Goal: Task Accomplishment & Management: Use online tool/utility

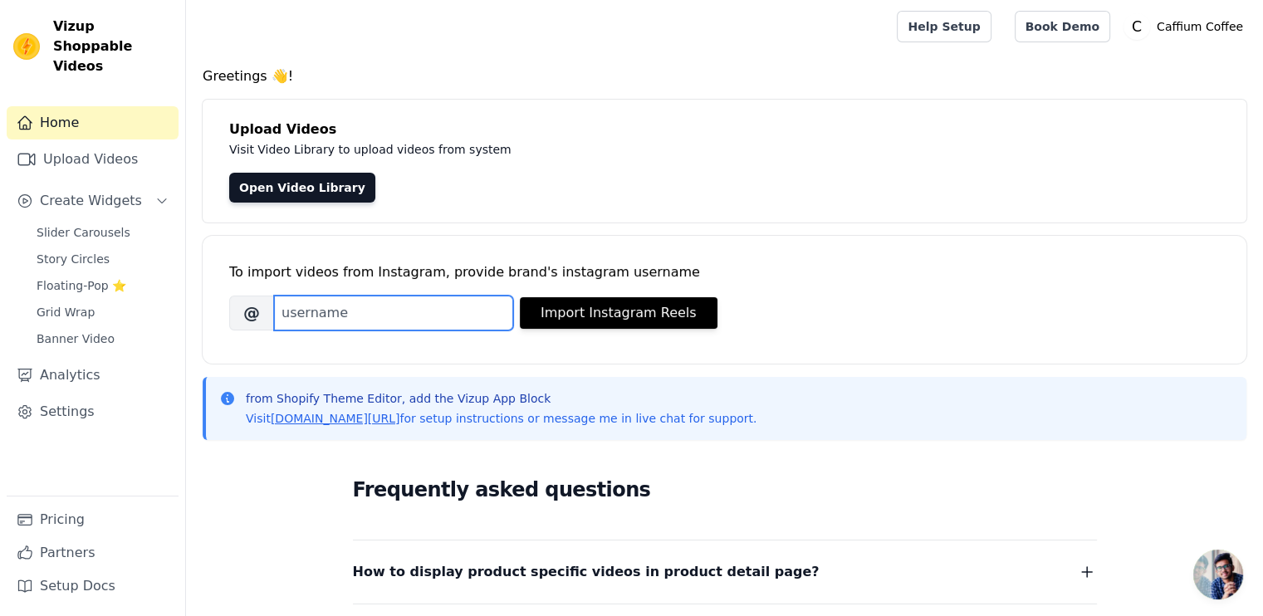
click at [417, 325] on input "Brand's Instagram Username" at bounding box center [393, 313] width 239 height 35
type input "caffiumcoffee"
paste input "caffium.coffee"
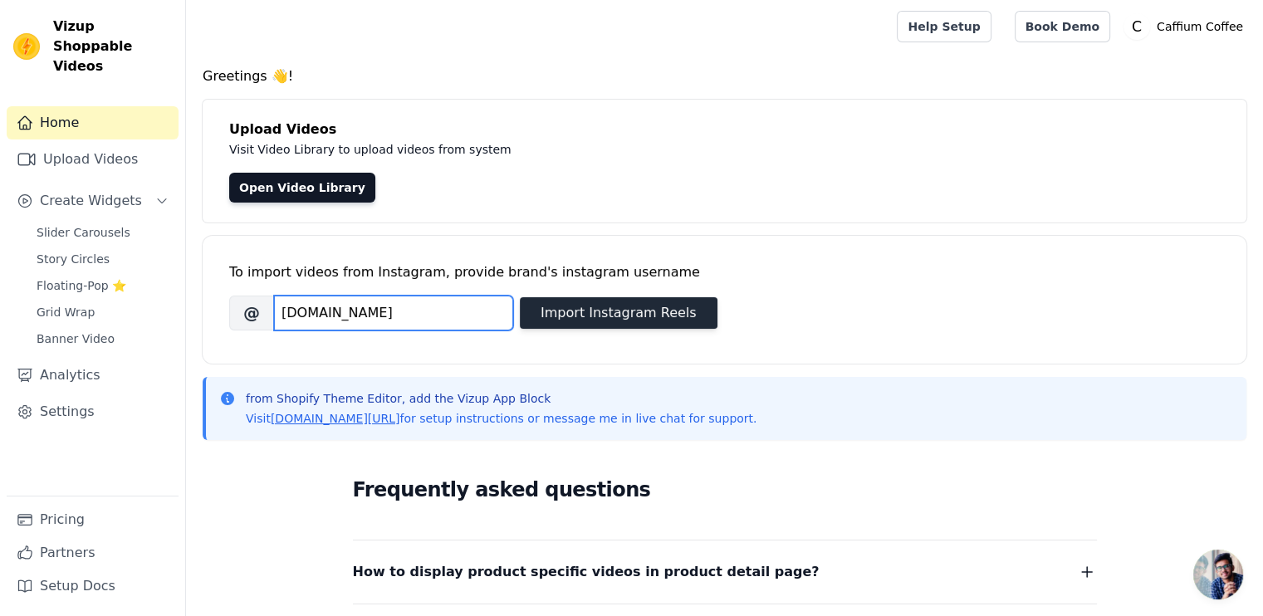
type input "[DOMAIN_NAME]"
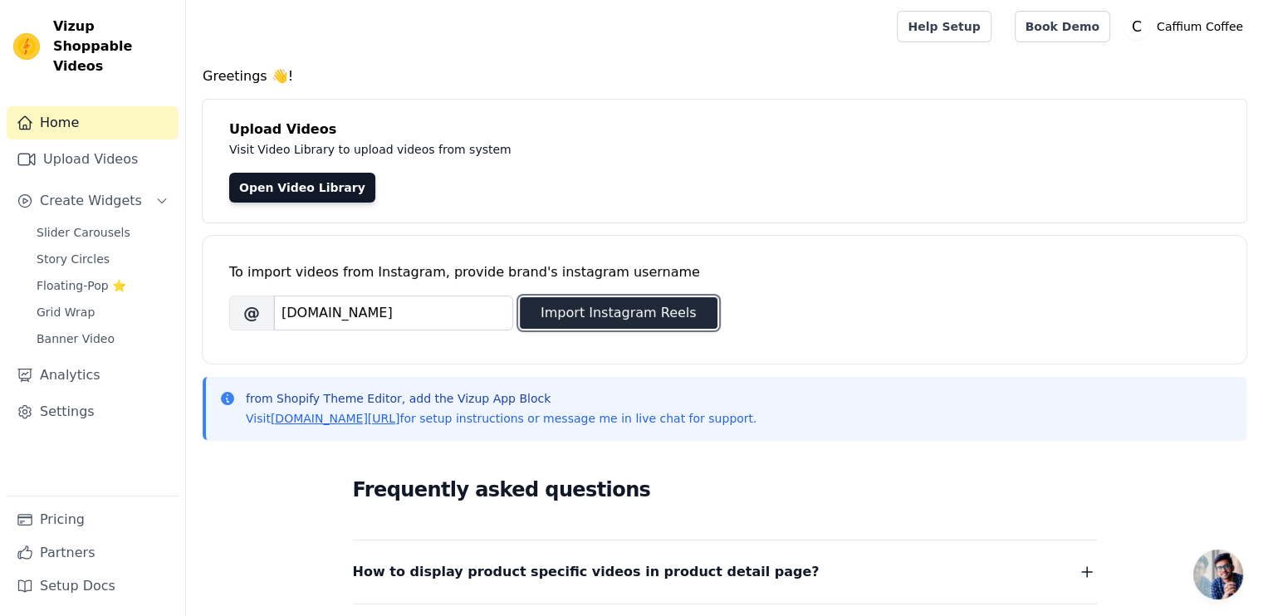
click at [572, 315] on button "Import Instagram Reels" at bounding box center [619, 313] width 198 height 32
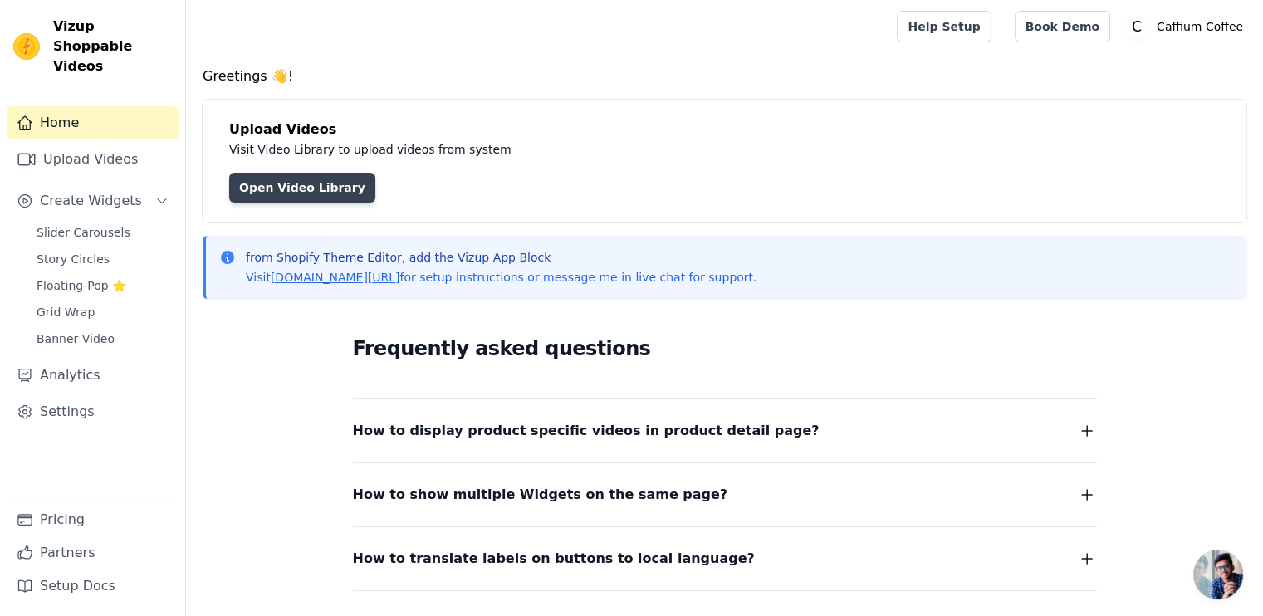
click at [269, 192] on link "Open Video Library" at bounding box center [302, 188] width 146 height 30
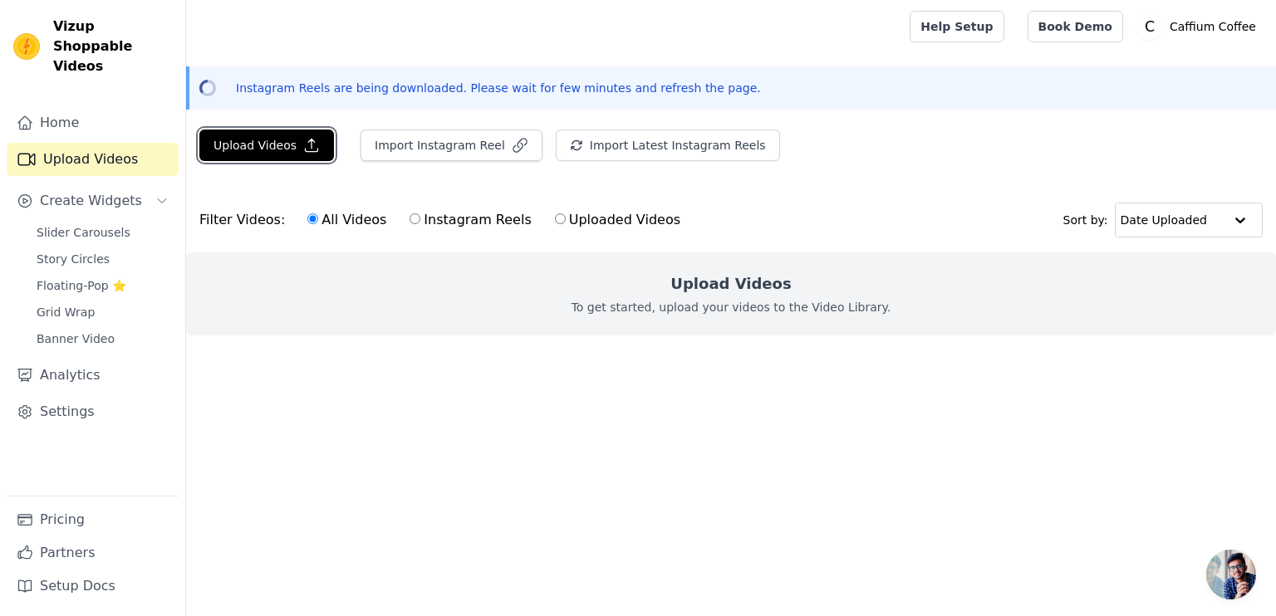
drag, startPoint x: 288, startPoint y: 142, endPoint x: 296, endPoint y: 338, distance: 196.2
click at [296, 338] on div "Upload Videos Import Instagram Reel Import Latest Instagram Reels Import Latest…" at bounding box center [731, 246] width 1090 height 233
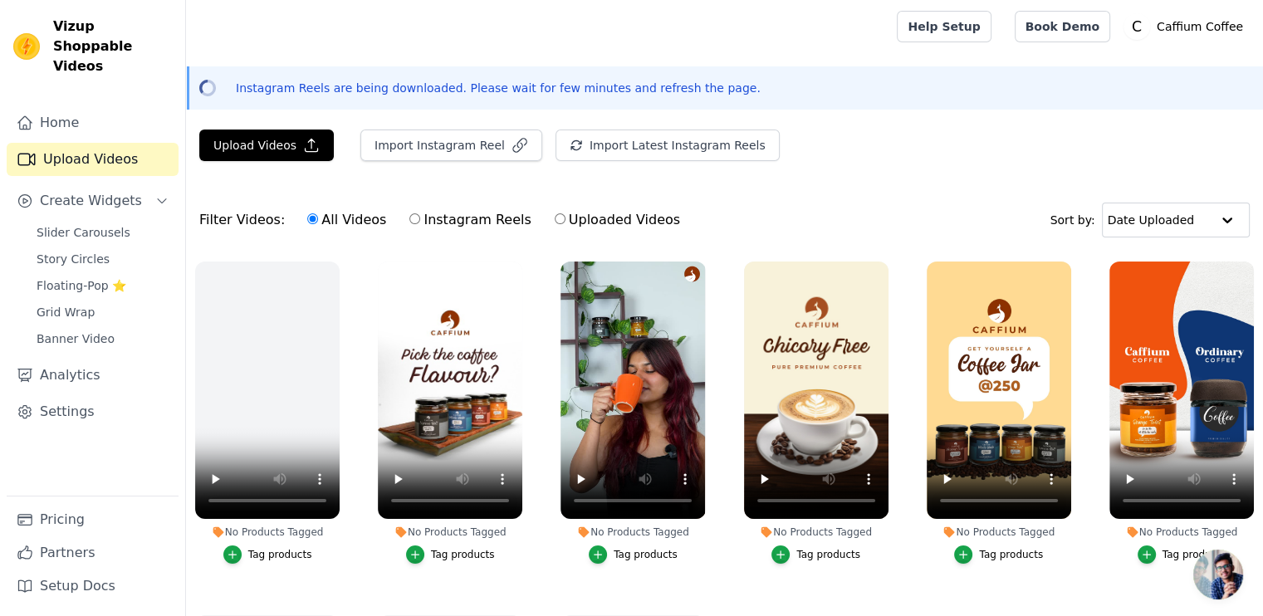
click at [452, 549] on div "Tag products" at bounding box center [463, 554] width 64 height 13
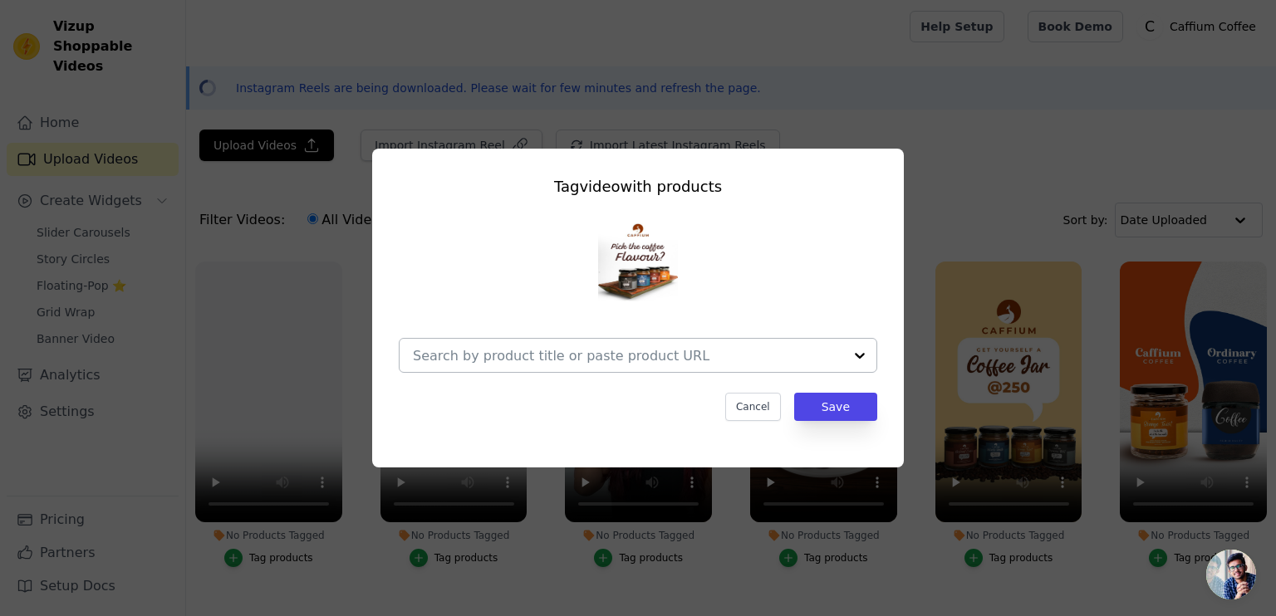
click at [661, 364] on input "No Products Tagged Tag video with products Cancel Save Tag products" at bounding box center [628, 356] width 430 height 16
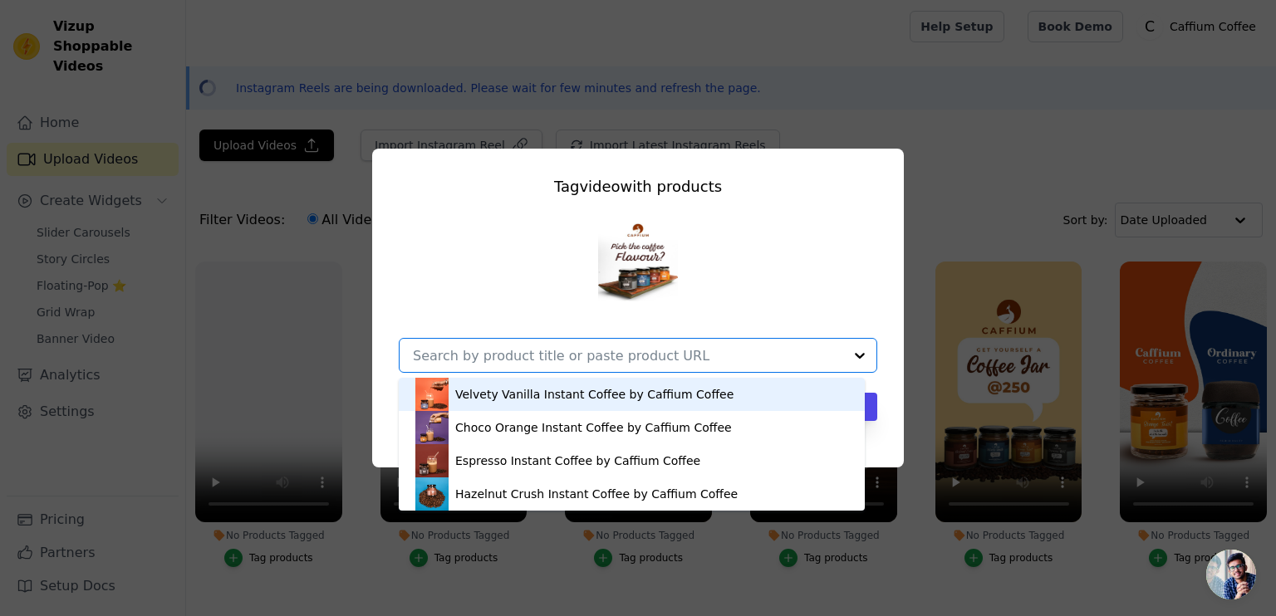
click at [563, 396] on div "Velvety Vanilla Instant Coffee by Caffium Coffee" at bounding box center [594, 394] width 278 height 17
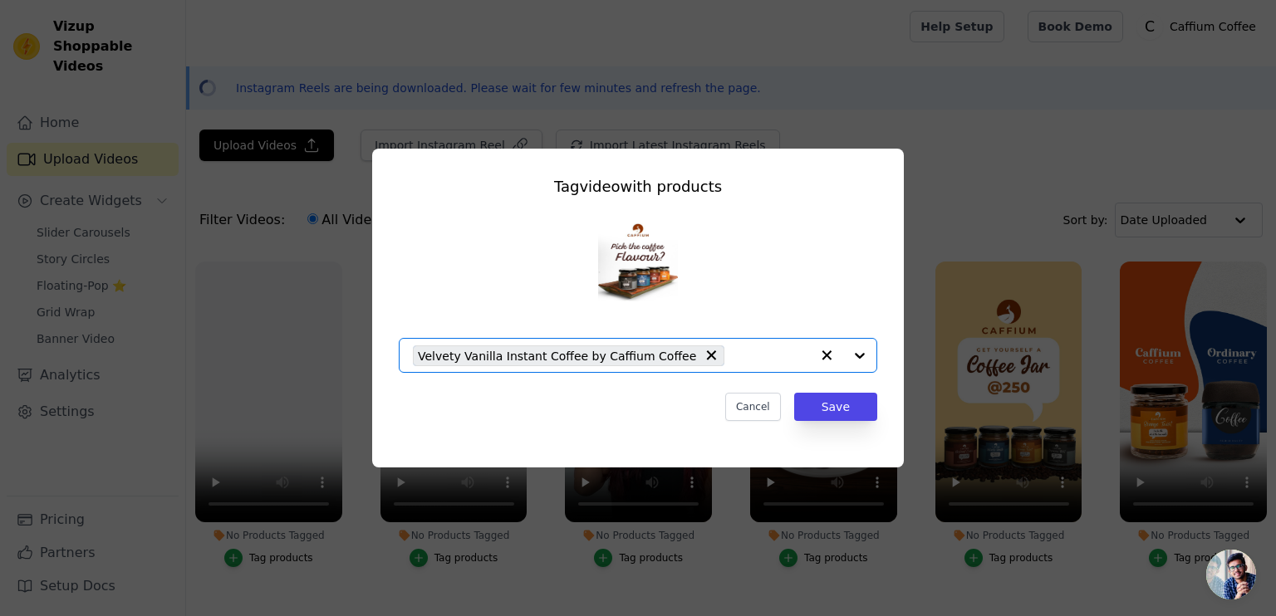
click at [732, 361] on input "No Products Tagged Tag video with products Option Velvety Vanilla Instant Coffe…" at bounding box center [770, 356] width 77 height 16
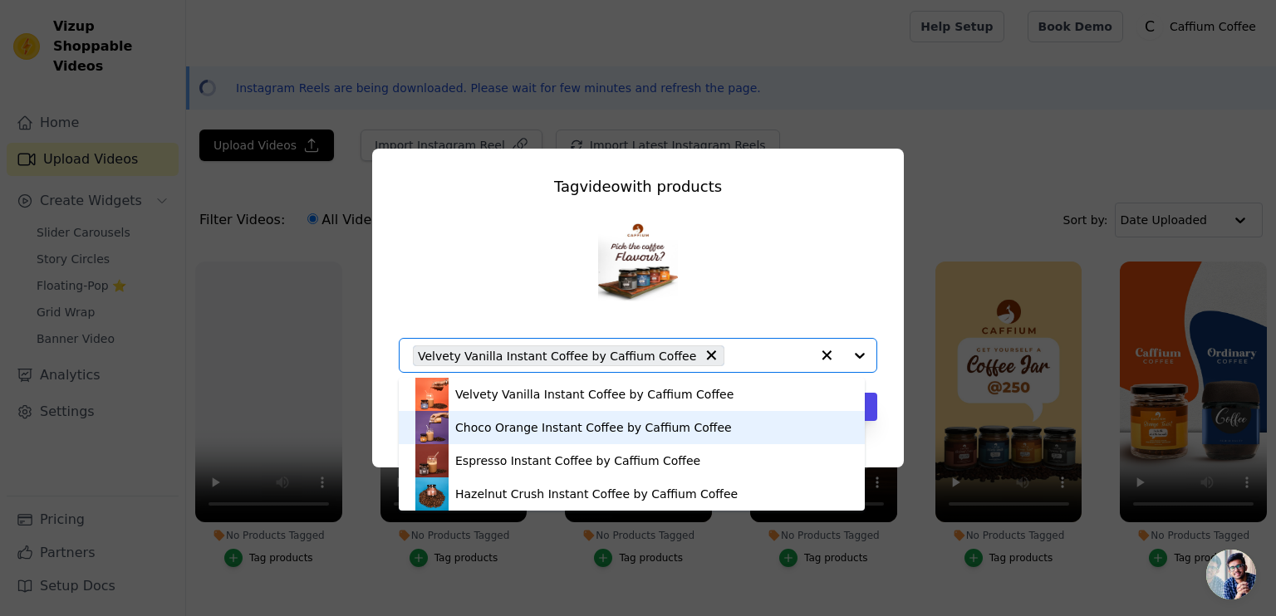
click at [581, 434] on div "Choco Orange Instant Coffee by Caffium Coffee" at bounding box center [593, 427] width 277 height 17
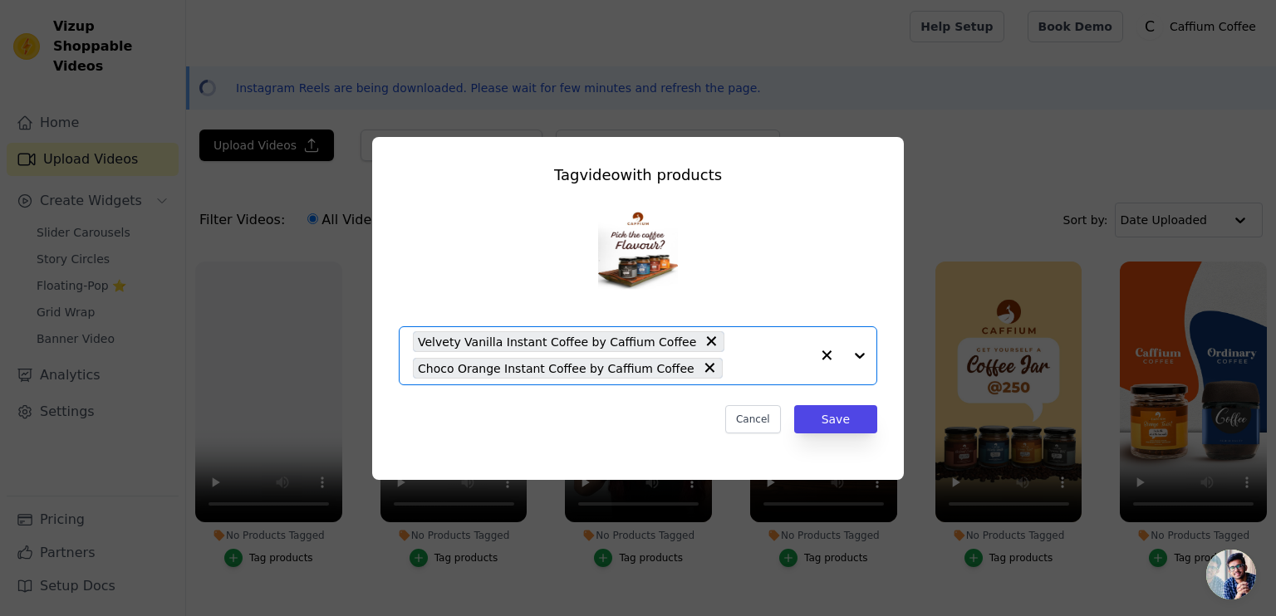
click at [731, 364] on input "No Products Tagged Tag video with products Option Velvety Vanilla Instant Coffe…" at bounding box center [770, 368] width 79 height 16
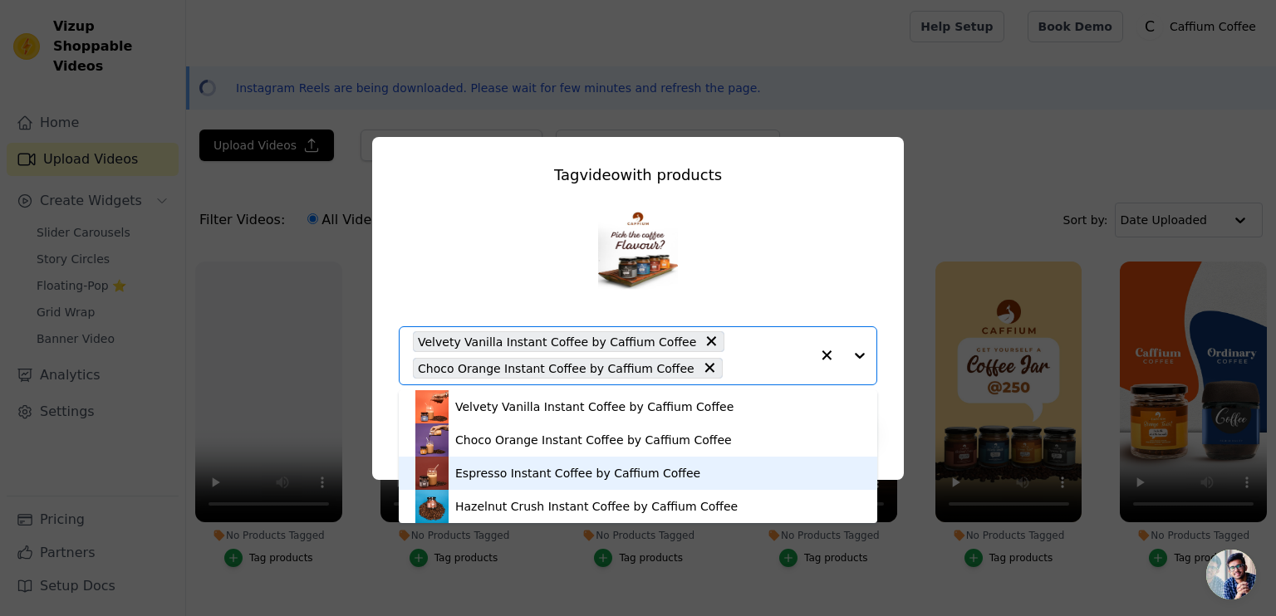
click at [537, 478] on div "Espresso Instant Coffee by Caffium Coffee" at bounding box center [577, 473] width 245 height 17
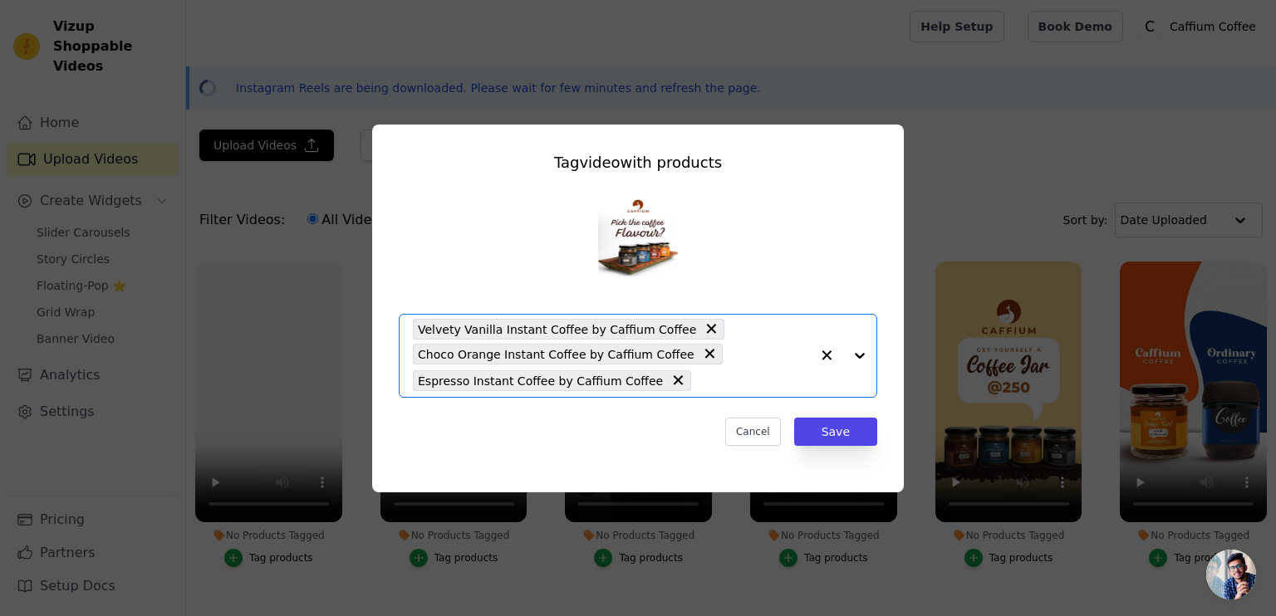
click at [723, 376] on input "No Products Tagged Tag video with products Option Velvety Vanilla Instant Coffe…" at bounding box center [754, 381] width 110 height 16
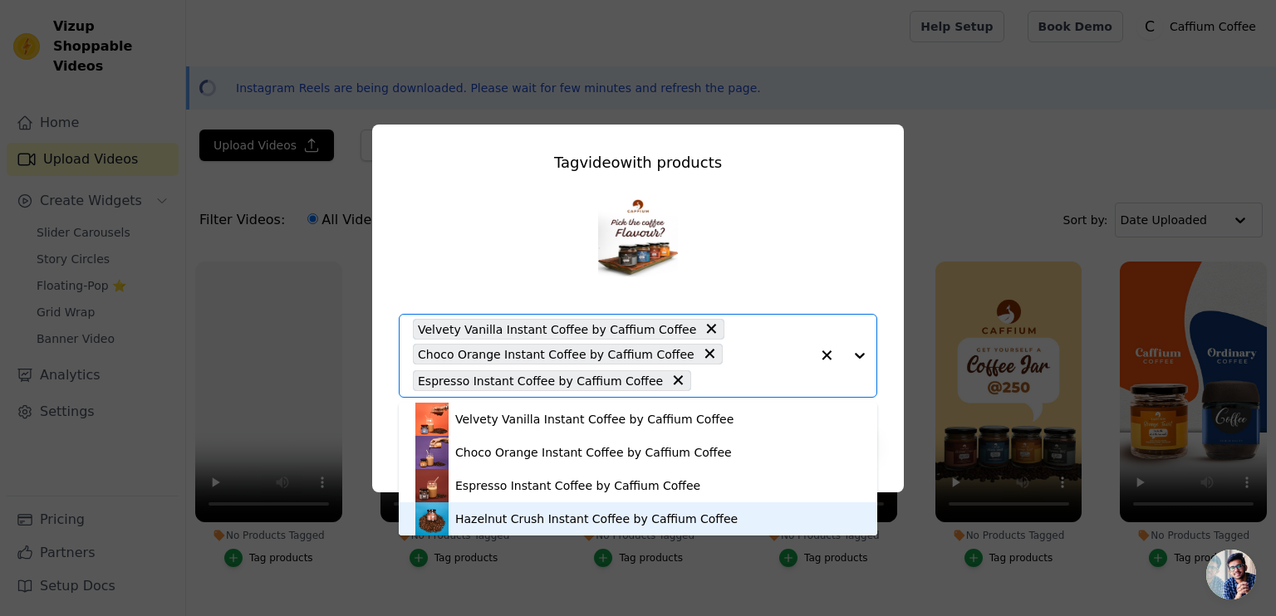
click at [531, 529] on div "Hazelnut Crush Instant Coffee by Caffium Coffee" at bounding box center [637, 518] width 445 height 33
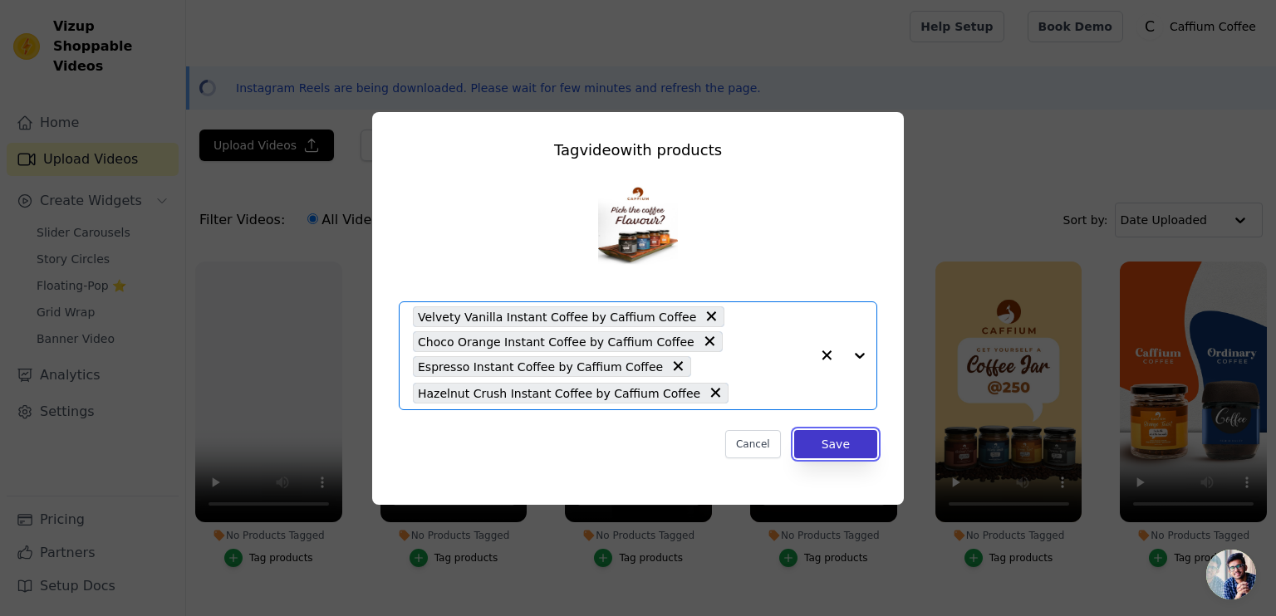
click at [864, 448] on button "Save" at bounding box center [835, 444] width 83 height 28
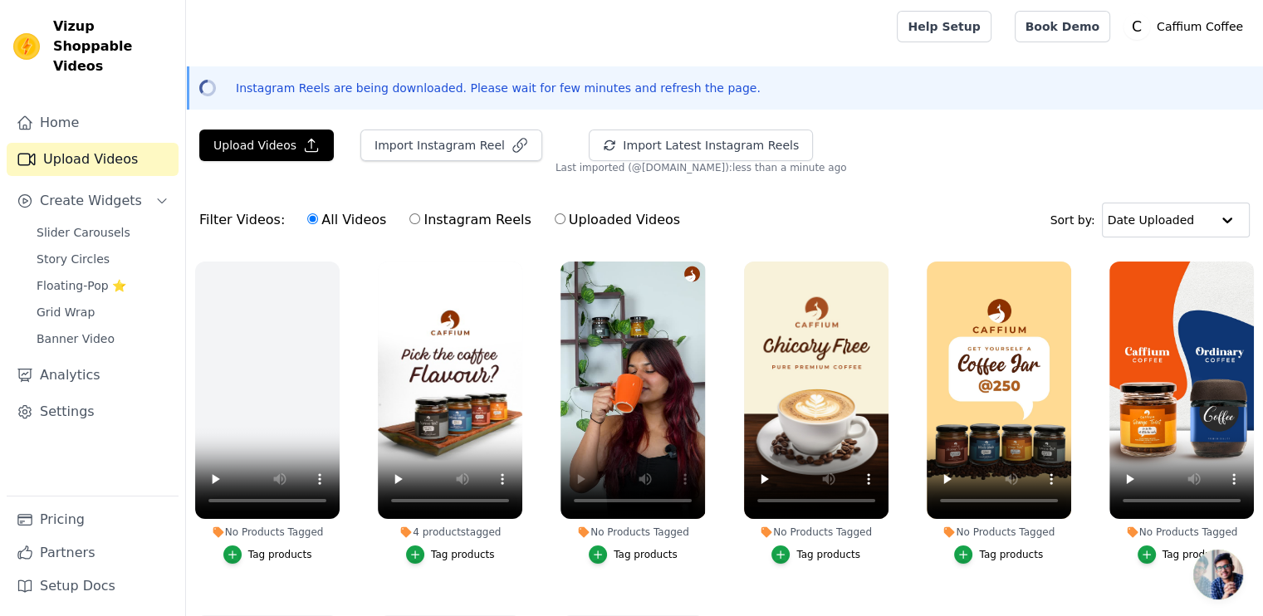
click at [631, 551] on div "Tag products" at bounding box center [646, 554] width 64 height 13
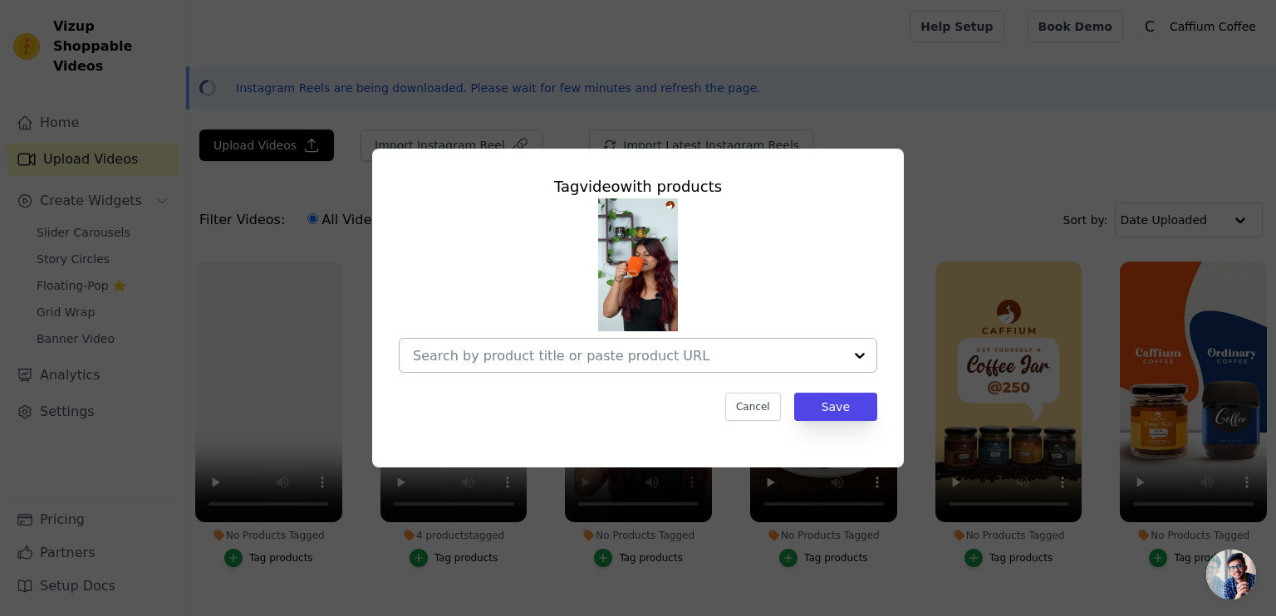
click at [719, 370] on div at bounding box center [628, 355] width 430 height 33
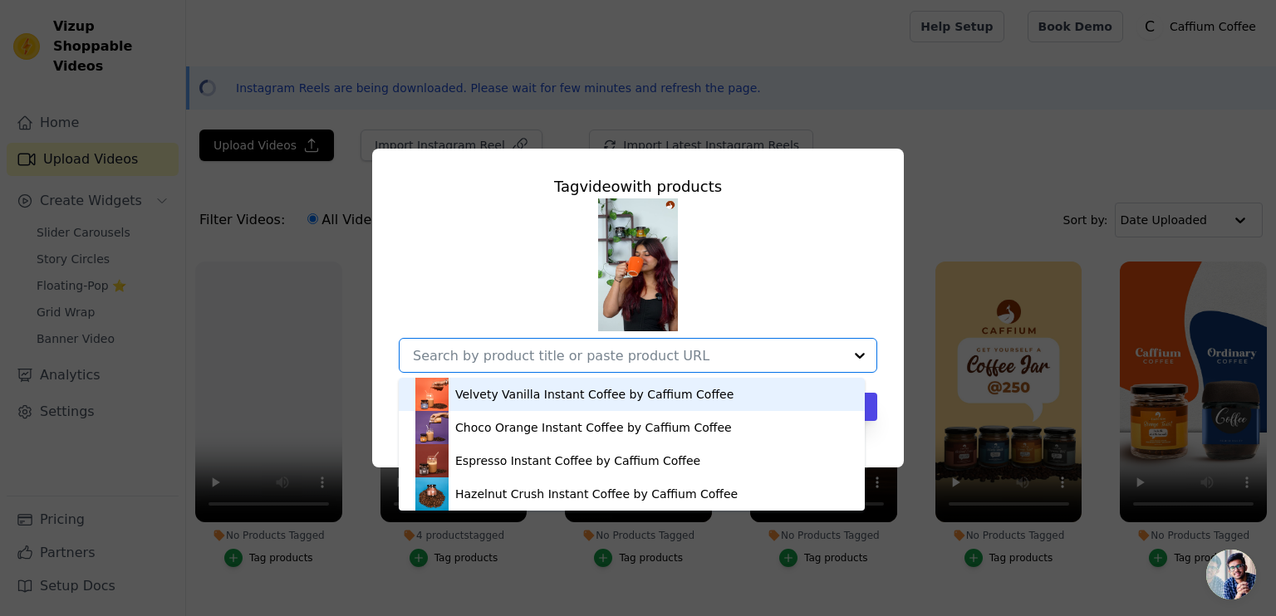
click at [644, 405] on div "Velvety Vanilla Instant Coffee by Caffium Coffee" at bounding box center [631, 394] width 433 height 33
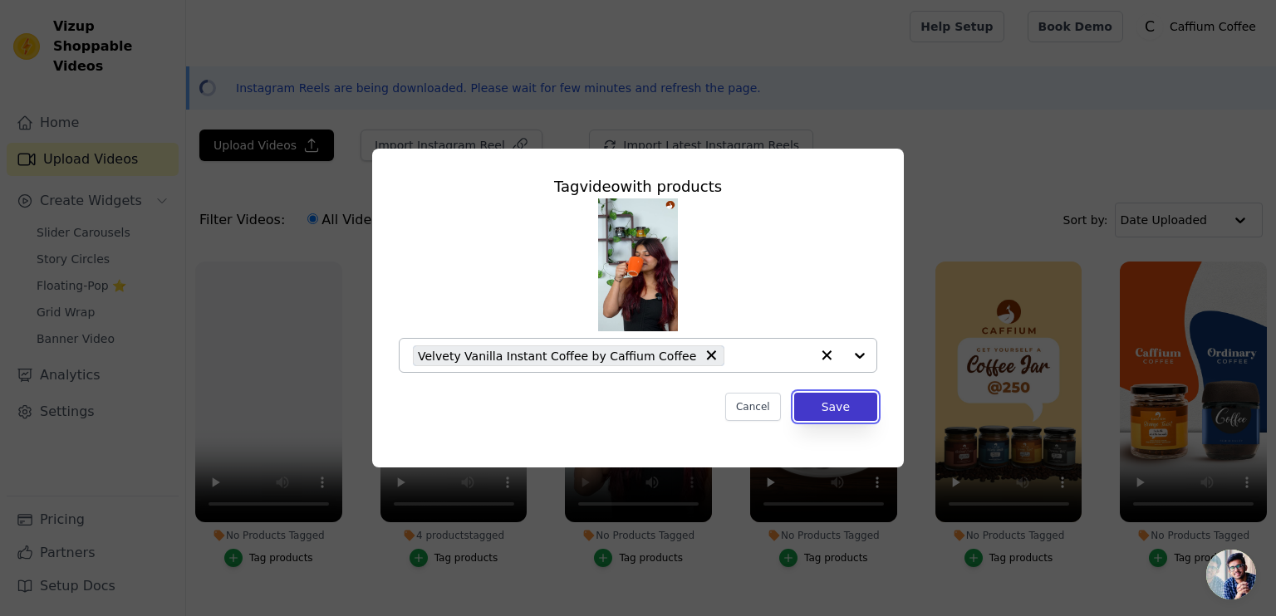
click at [859, 418] on button "Save" at bounding box center [835, 407] width 83 height 28
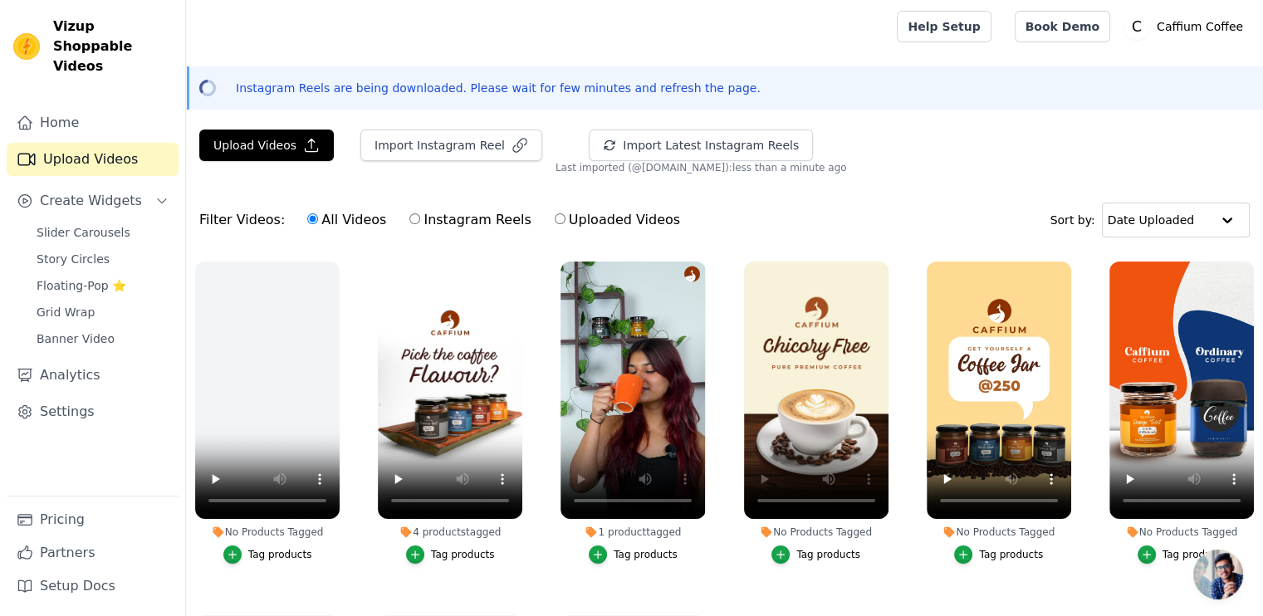
click at [814, 548] on div "Tag products" at bounding box center [828, 554] width 64 height 13
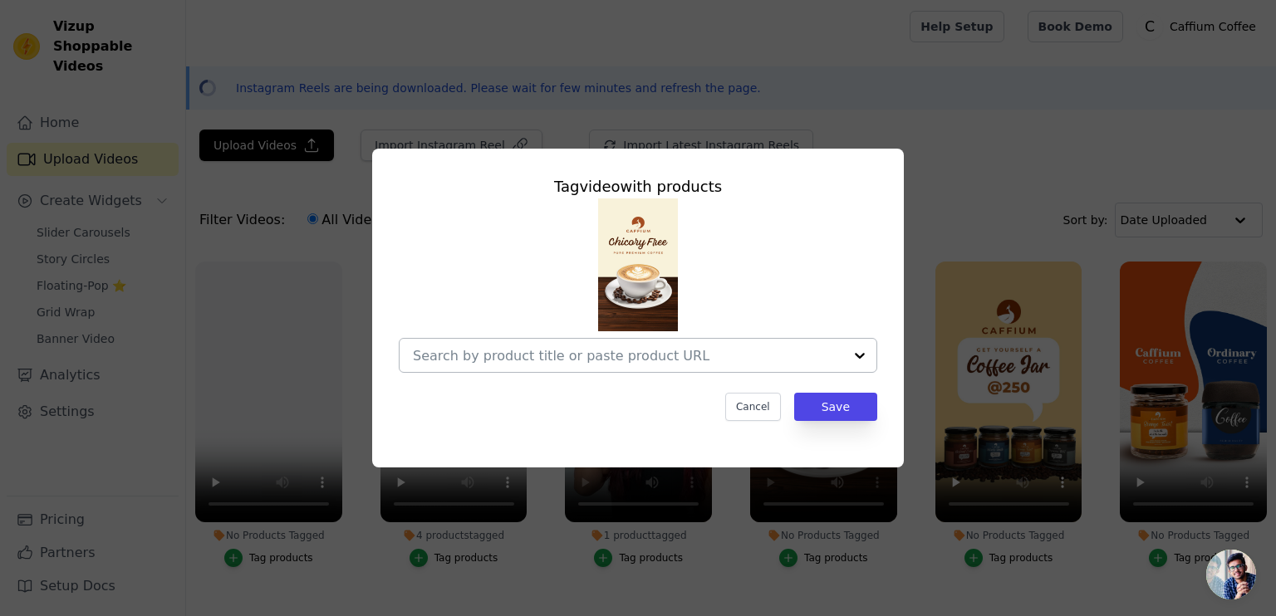
click at [702, 362] on input "No Products Tagged Tag video with products Cancel Save Tag products" at bounding box center [628, 356] width 430 height 16
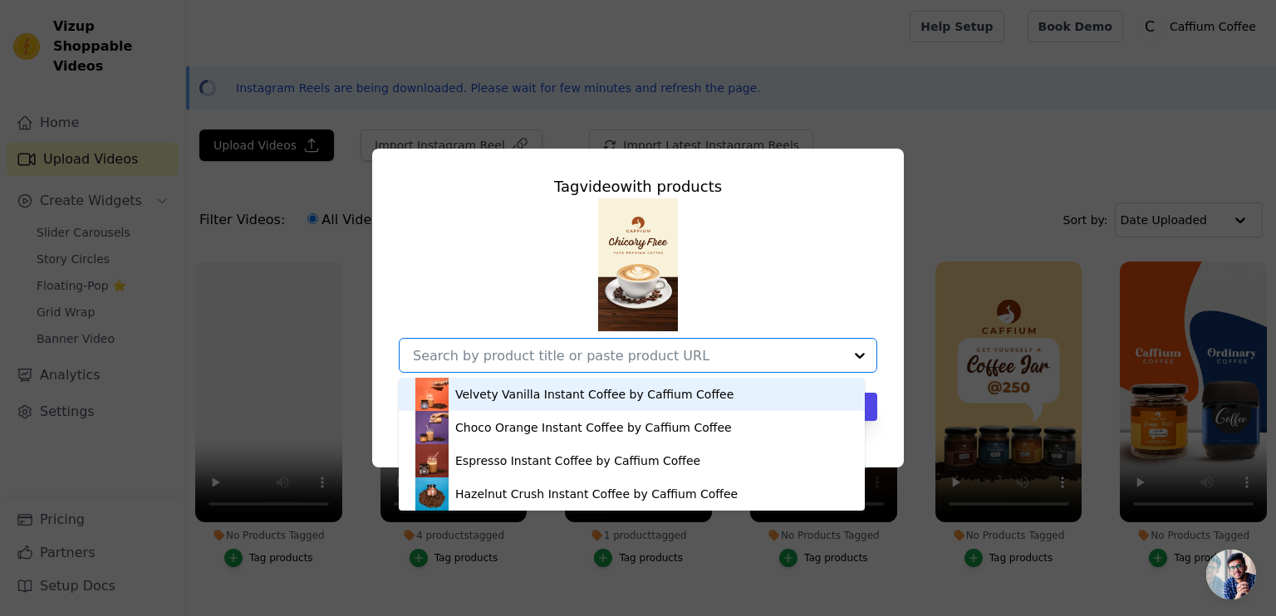
click at [598, 406] on div "Velvety Vanilla Instant Coffee by Caffium Coffee" at bounding box center [631, 394] width 433 height 33
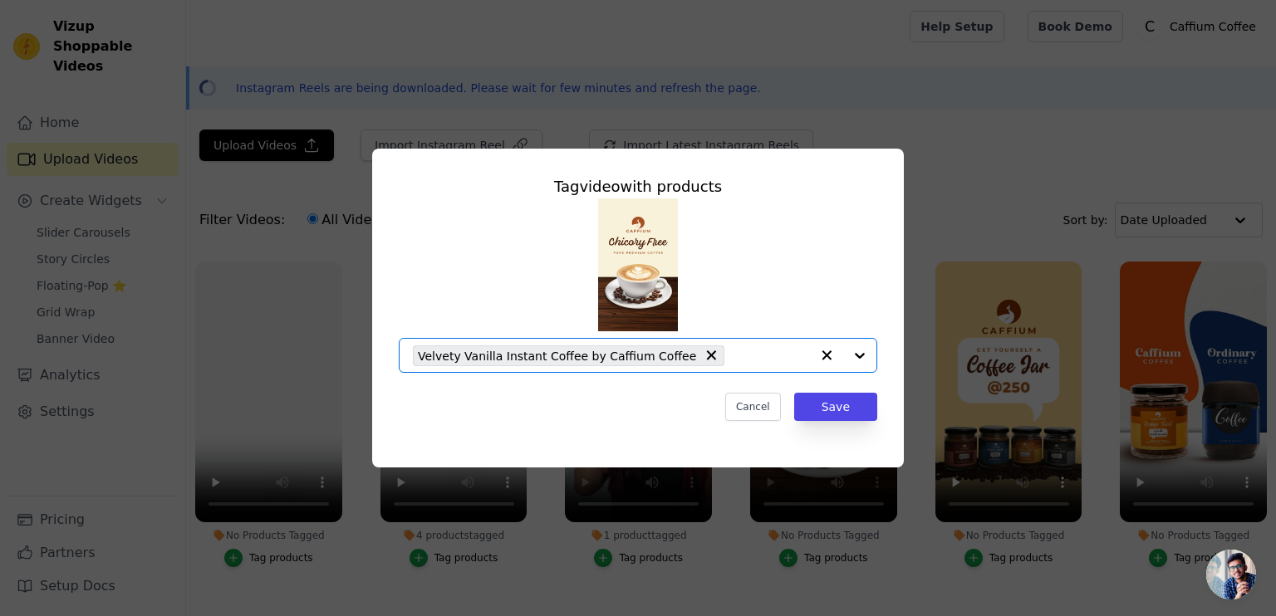
click at [741, 352] on input "No Products Tagged Tag video with products Option Velvety Vanilla Instant Coffe…" at bounding box center [770, 356] width 77 height 16
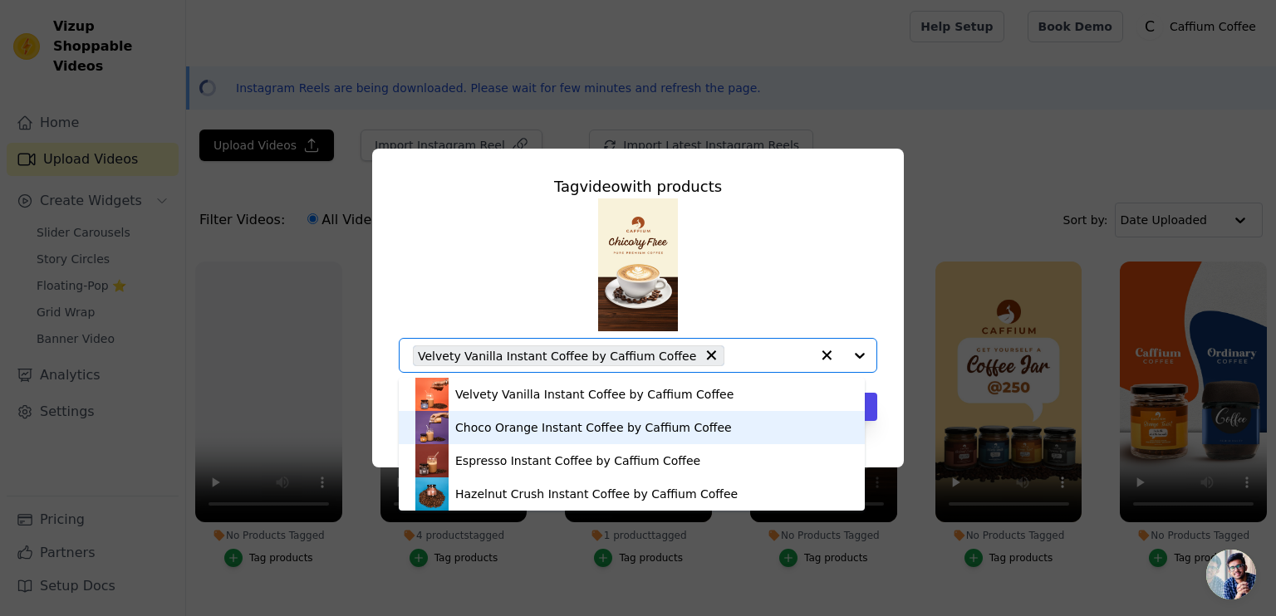
click at [665, 435] on div "Choco Orange Instant Coffee by Caffium Coffee" at bounding box center [593, 427] width 277 height 17
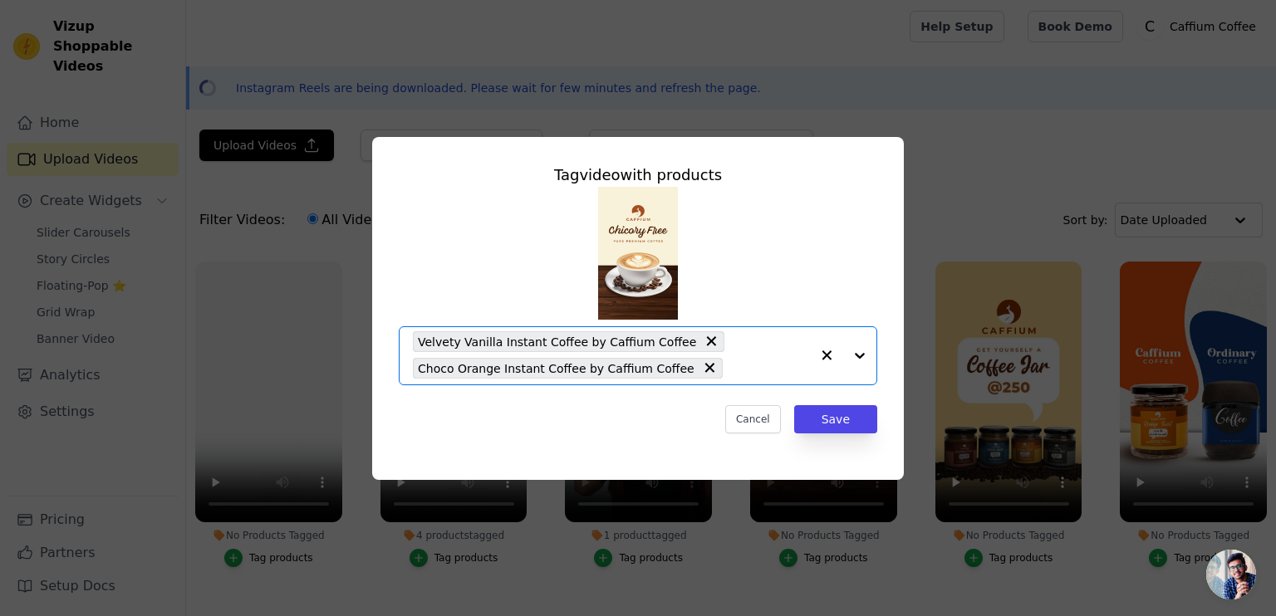
click at [741, 371] on input "No Products Tagged Tag video with products Option Velvety Vanilla Instant Coffe…" at bounding box center [770, 368] width 79 height 16
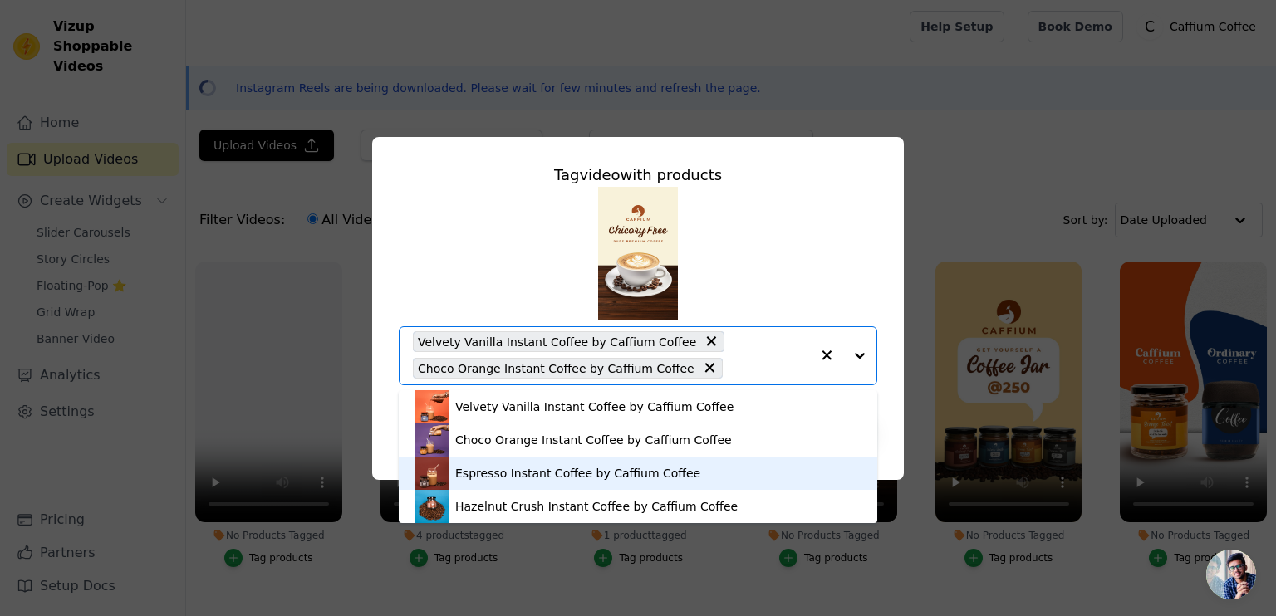
click at [655, 474] on div "Espresso Instant Coffee by Caffium Coffee" at bounding box center [577, 473] width 245 height 17
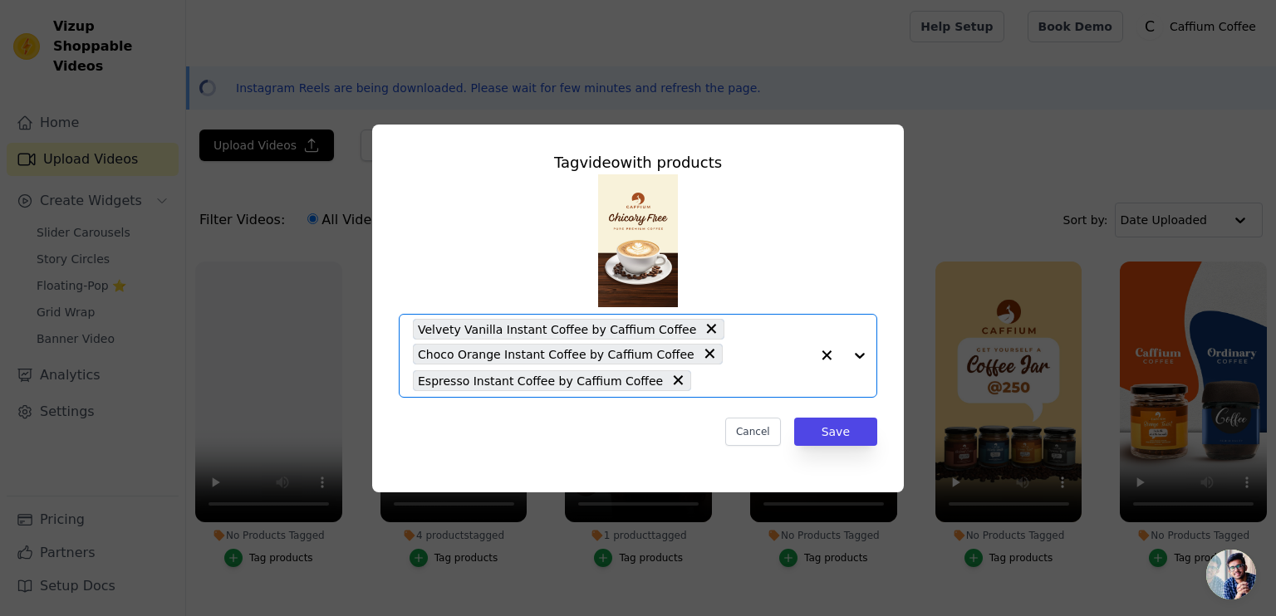
click at [734, 379] on input "No Products Tagged Tag video with products Option Velvety Vanilla Instant Coffe…" at bounding box center [754, 381] width 110 height 16
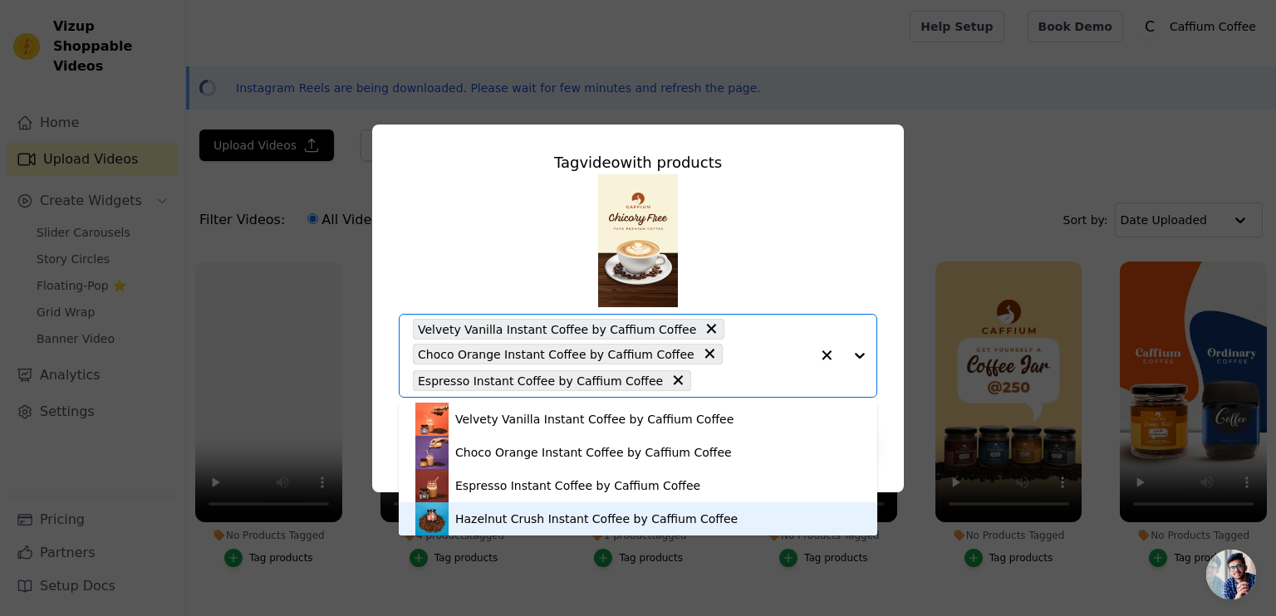
click at [683, 516] on div "Hazelnut Crush Instant Coffee by Caffium Coffee" at bounding box center [596, 519] width 282 height 17
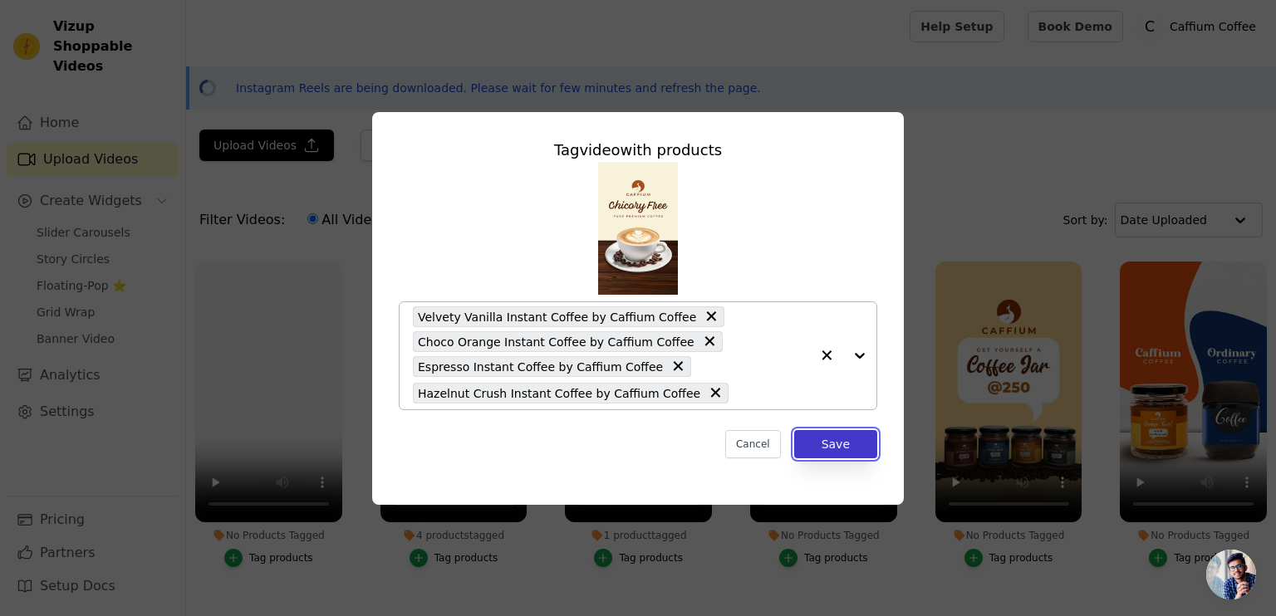
click at [818, 452] on button "Save" at bounding box center [835, 444] width 83 height 28
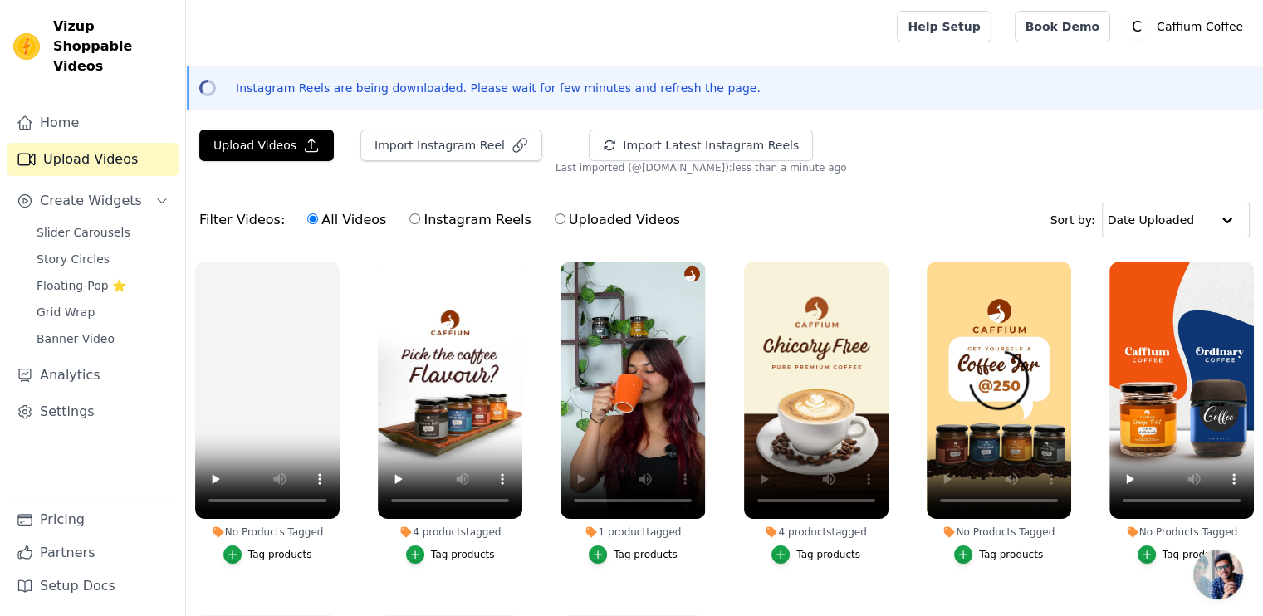
click at [987, 561] on label "No Products Tagged Tag products" at bounding box center [999, 416] width 146 height 311
click at [980, 548] on div "Tag products" at bounding box center [1011, 554] width 64 height 13
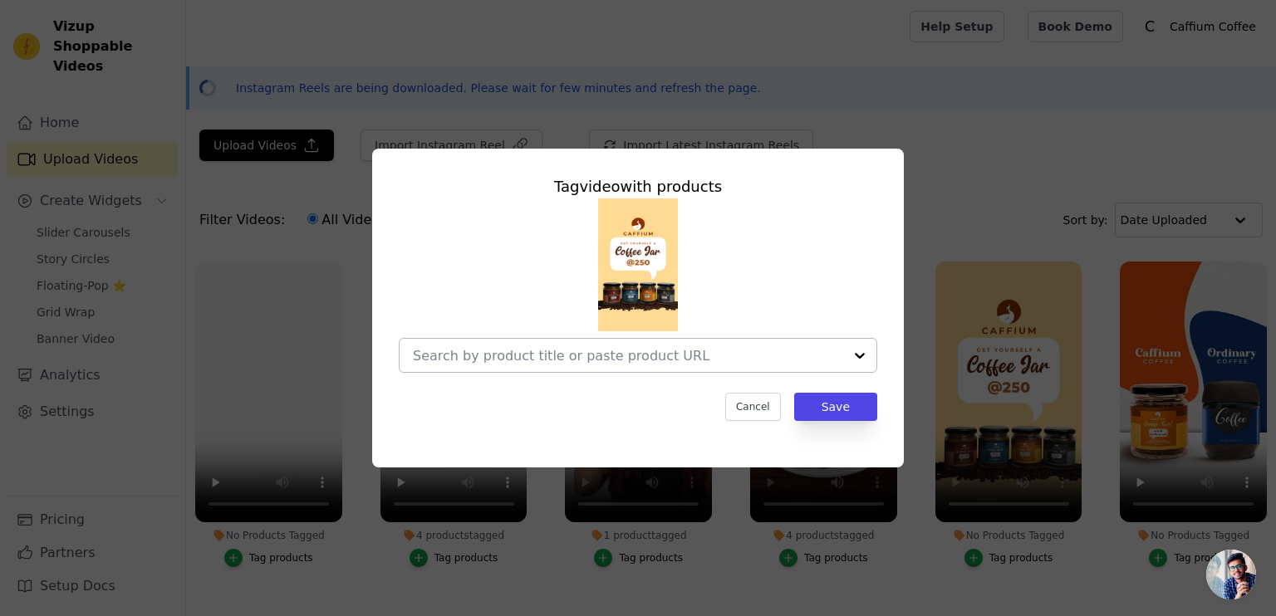
click at [734, 364] on input "No Products Tagged Tag video with products Cancel Save Tag products" at bounding box center [628, 356] width 430 height 16
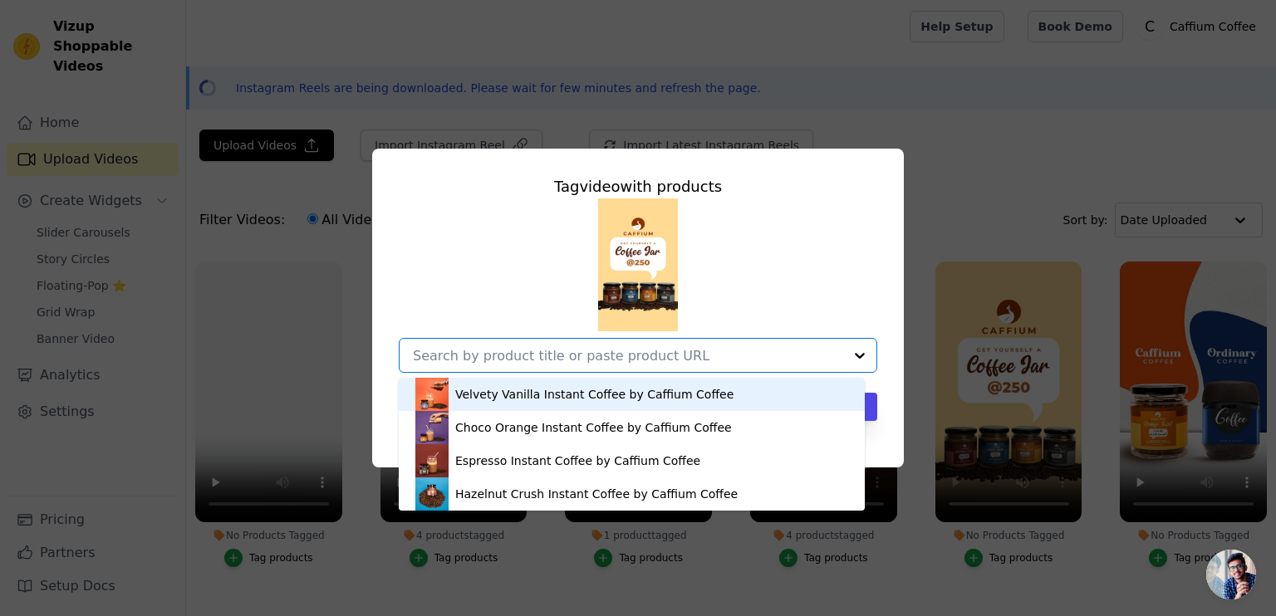
drag, startPoint x: 665, startPoint y: 394, endPoint x: 665, endPoint y: 409, distance: 15.8
click at [665, 395] on div "Velvety Vanilla Instant Coffee by Caffium Coffee" at bounding box center [594, 394] width 278 height 17
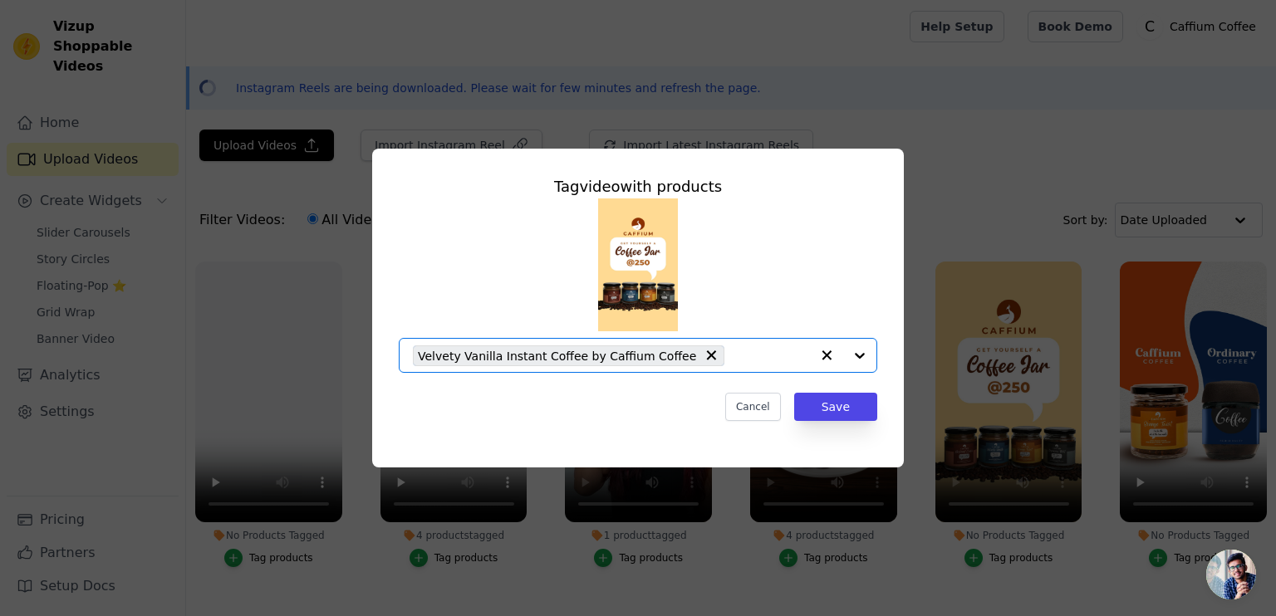
click at [745, 357] on input "No Products Tagged Tag video with products Option Velvety Vanilla Instant Coffe…" at bounding box center [770, 356] width 77 height 16
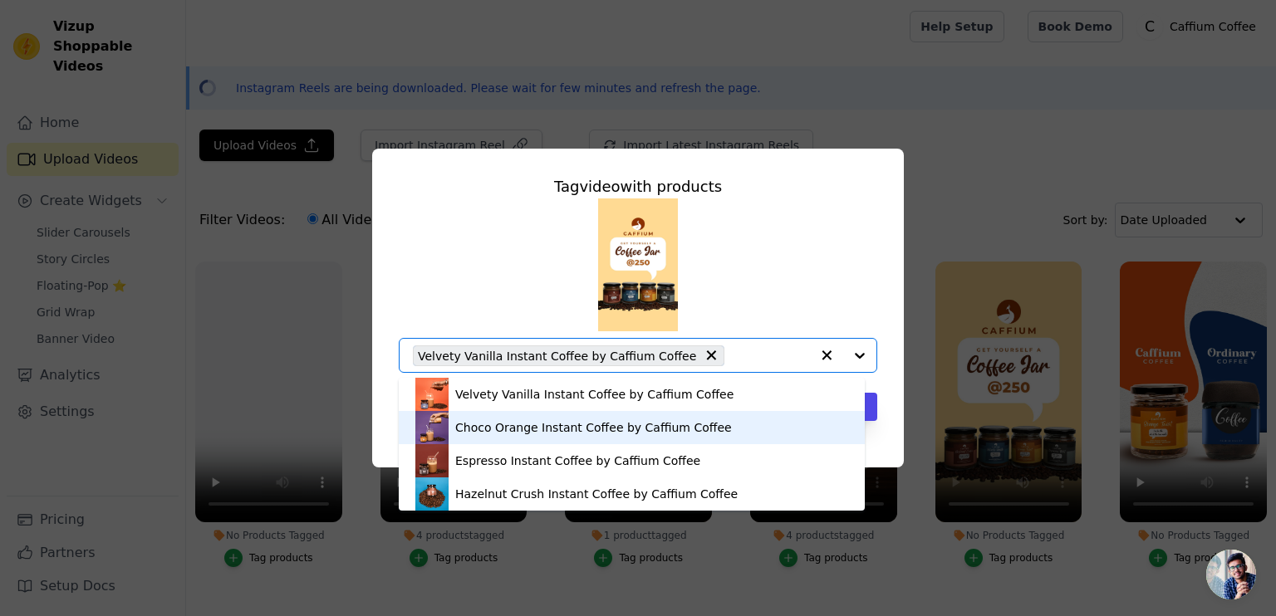
click at [668, 433] on div "Choco Orange Instant Coffee by Caffium Coffee" at bounding box center [593, 427] width 277 height 17
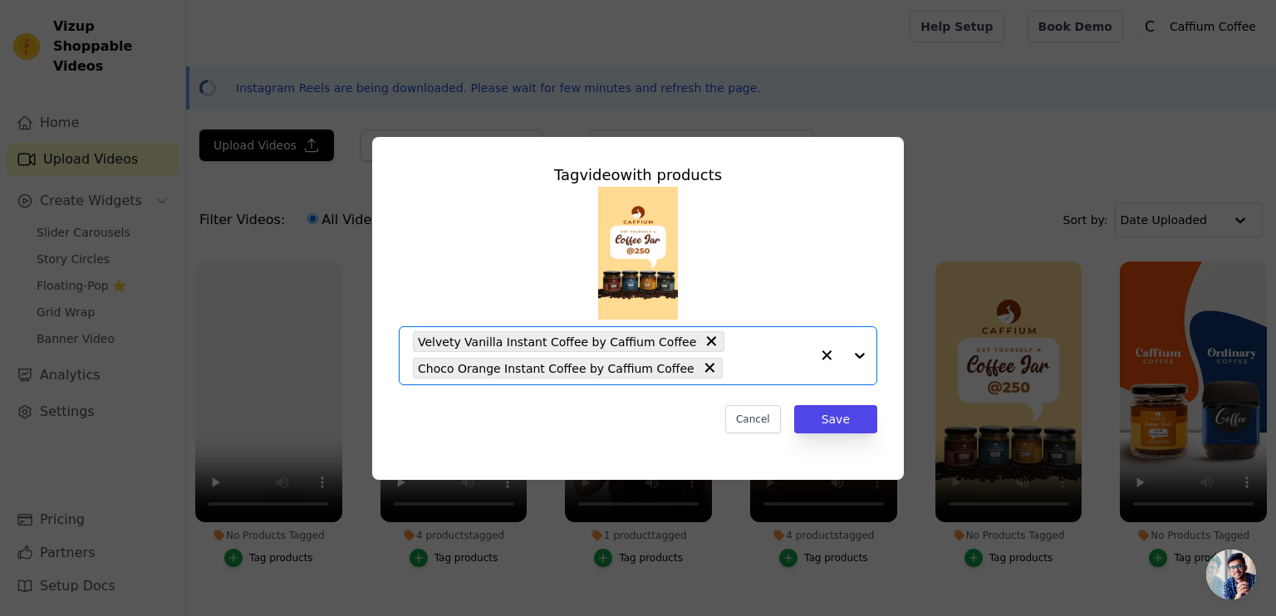
click at [760, 357] on div "Velvety Vanilla Instant Coffee by Caffium Coffee Choco Orange Instant Coffee by…" at bounding box center [611, 355] width 397 height 57
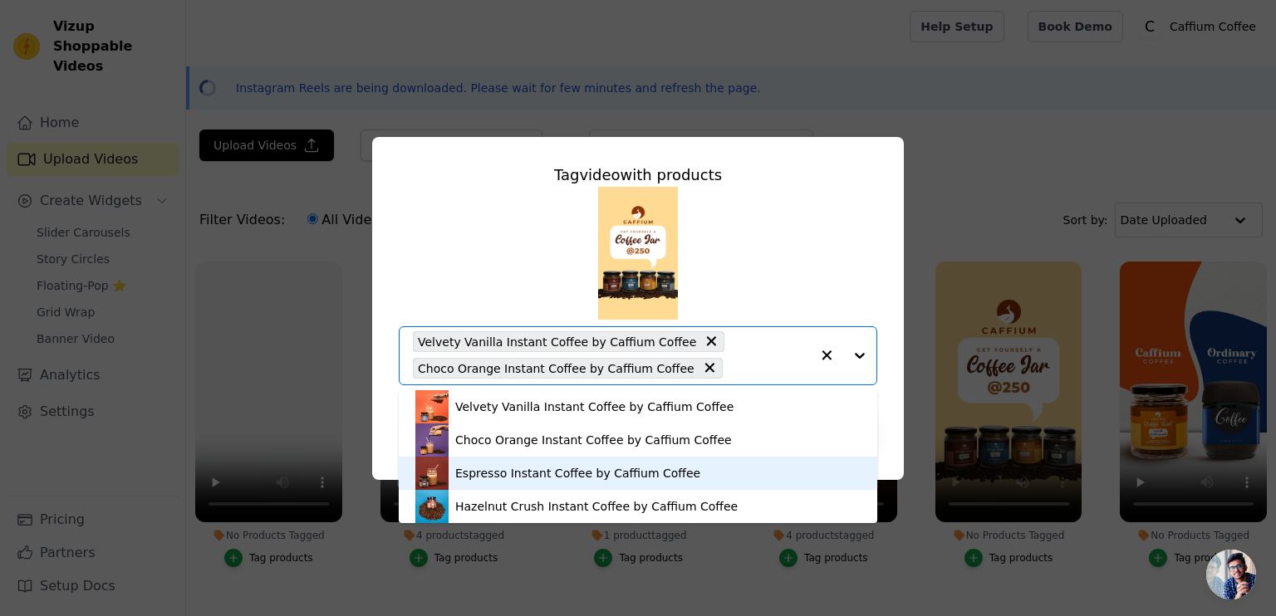
click at [657, 478] on div "Espresso Instant Coffee by Caffium Coffee" at bounding box center [577, 473] width 245 height 17
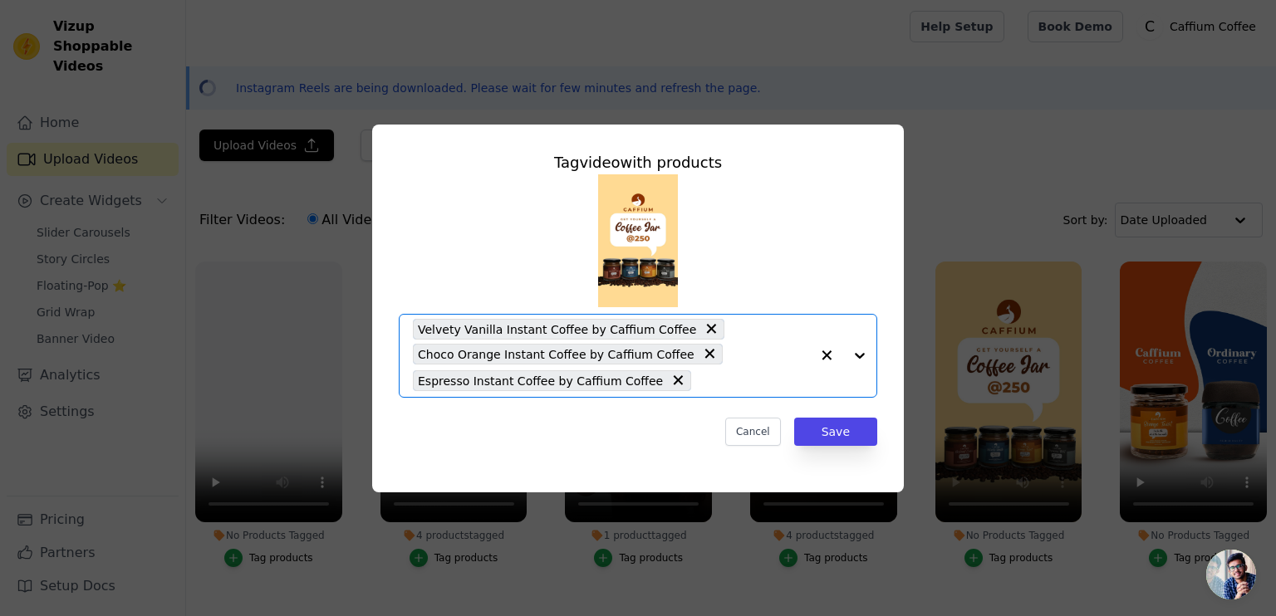
click at [744, 390] on div "Velvety Vanilla Instant Coffee by Caffium Coffee Choco Orange Instant Coffee by…" at bounding box center [611, 356] width 397 height 82
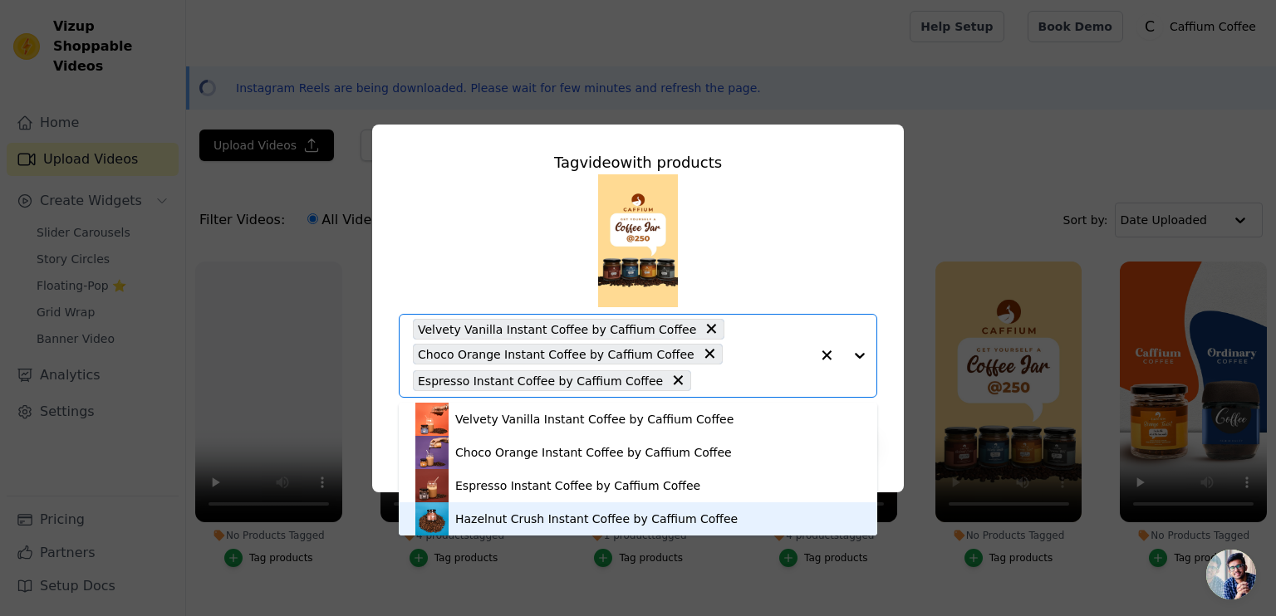
click at [664, 515] on div "Hazelnut Crush Instant Coffee by Caffium Coffee" at bounding box center [596, 519] width 282 height 17
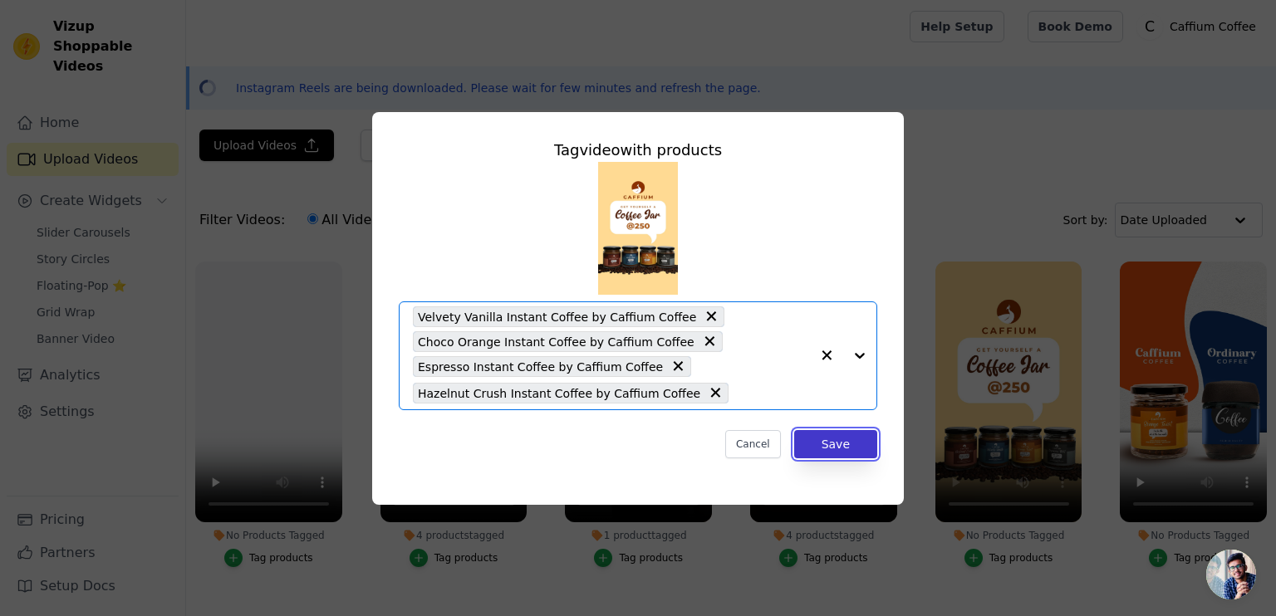
drag, startPoint x: 840, startPoint y: 444, endPoint x: 864, endPoint y: 443, distance: 24.1
click at [840, 443] on button "Save" at bounding box center [835, 444] width 83 height 28
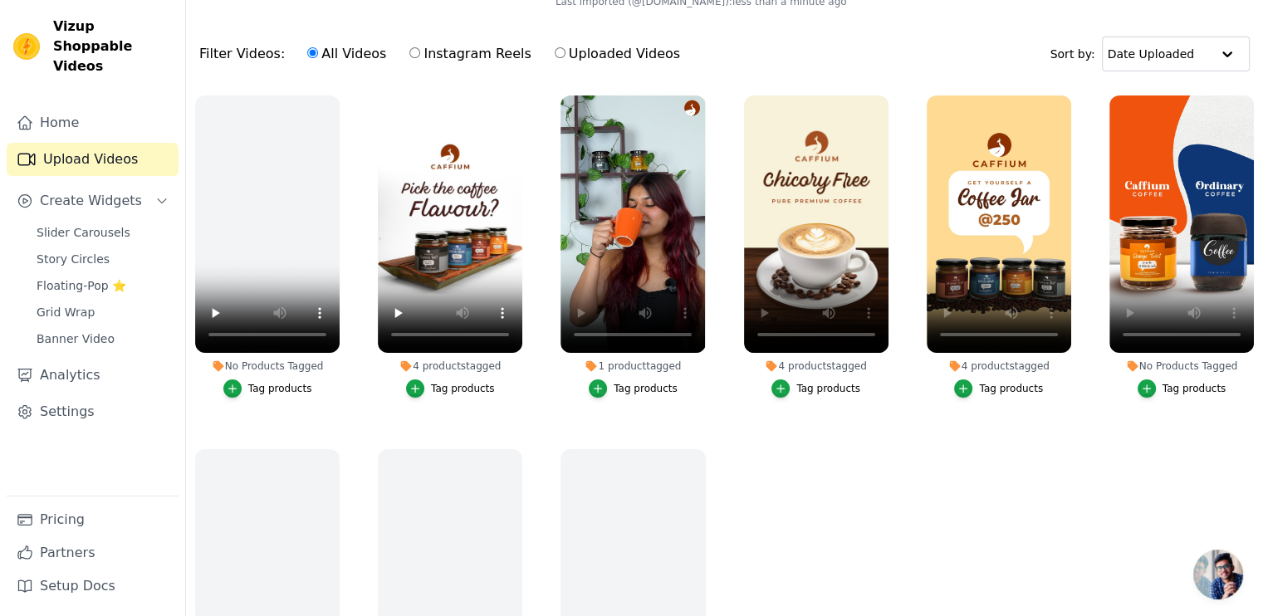
click at [1171, 385] on div "Tag products" at bounding box center [1195, 388] width 64 height 13
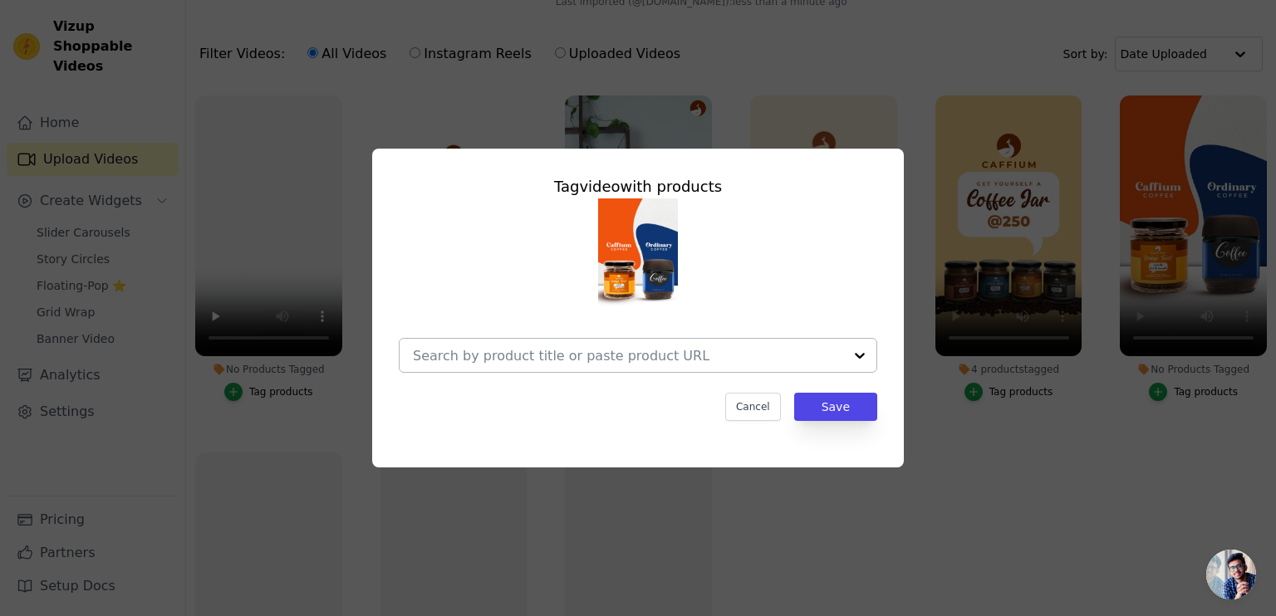
click at [601, 370] on div at bounding box center [628, 355] width 430 height 33
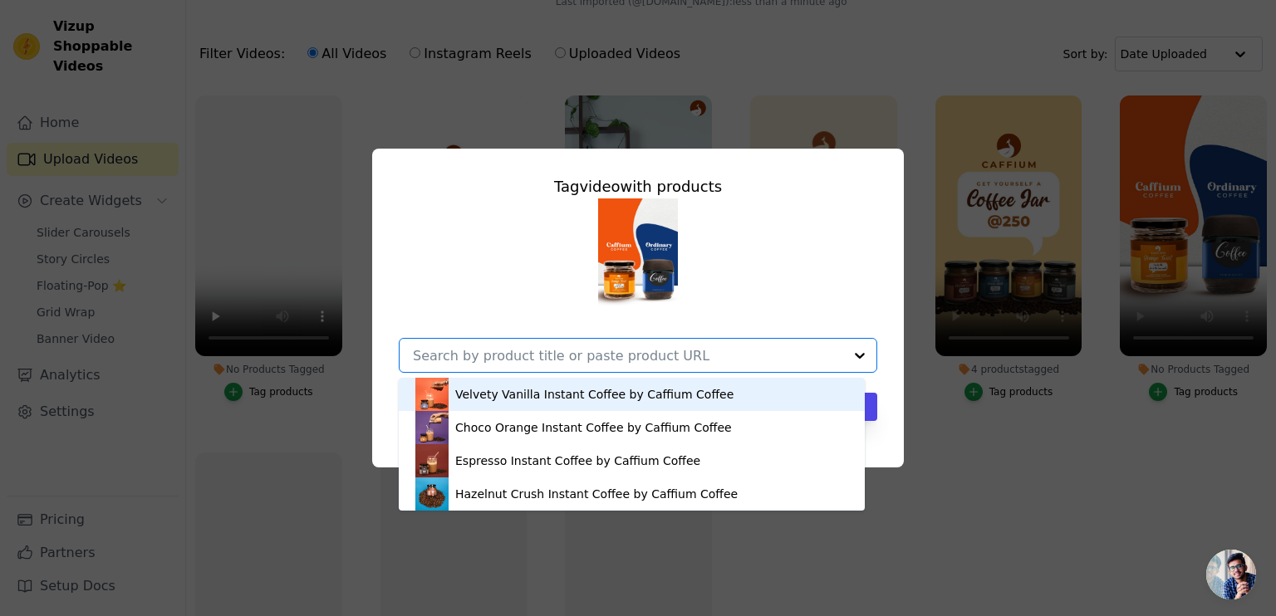
click at [598, 394] on div "Velvety Vanilla Instant Coffee by Caffium Coffee" at bounding box center [594, 394] width 278 height 17
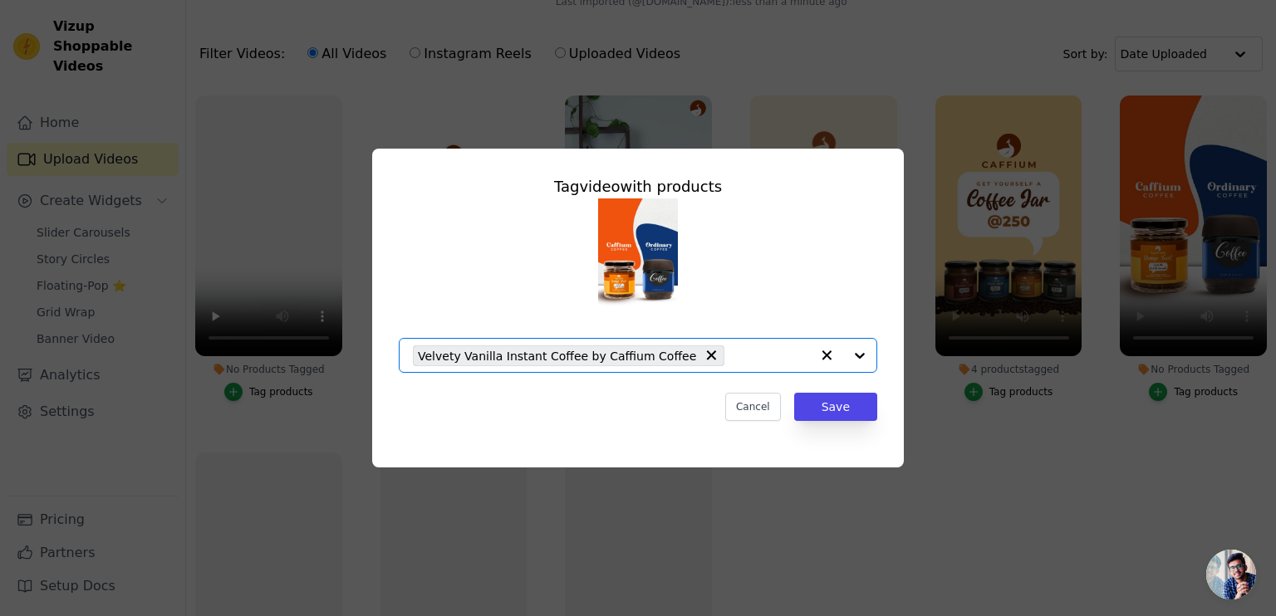
click at [775, 355] on input "No Products Tagged Tag video with products Option Velvety Vanilla Instant Coffe…" at bounding box center [770, 356] width 77 height 16
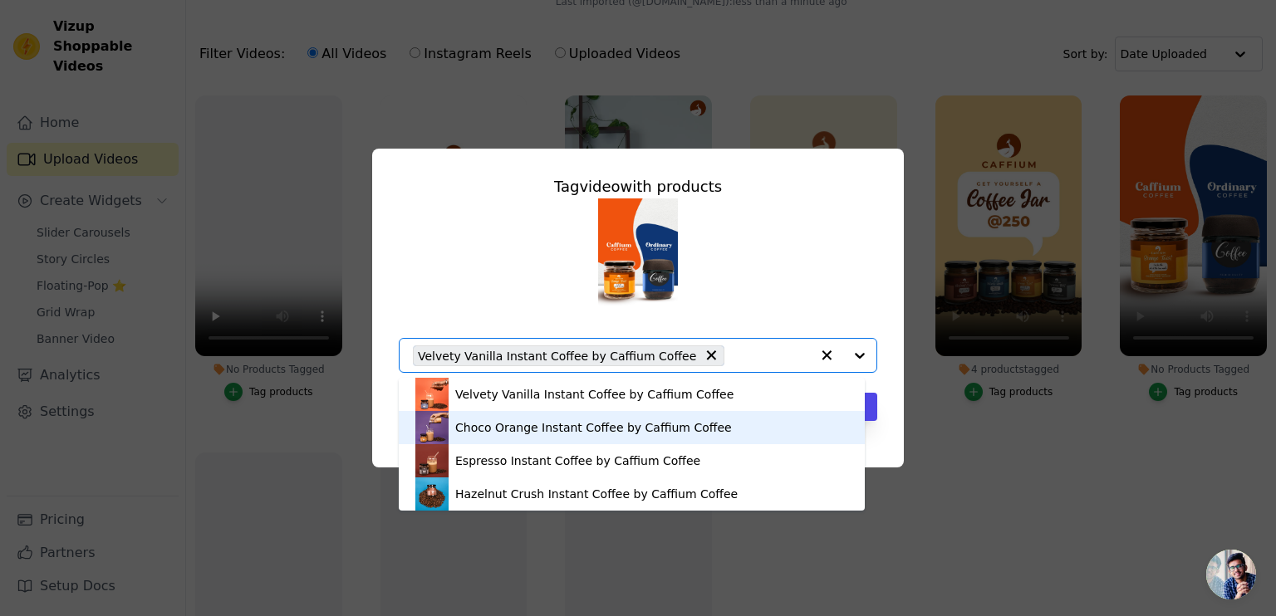
drag, startPoint x: 620, startPoint y: 429, endPoint x: 694, endPoint y: 378, distance: 90.8
click at [619, 430] on div "Choco Orange Instant Coffee by Caffium Coffee" at bounding box center [593, 427] width 277 height 17
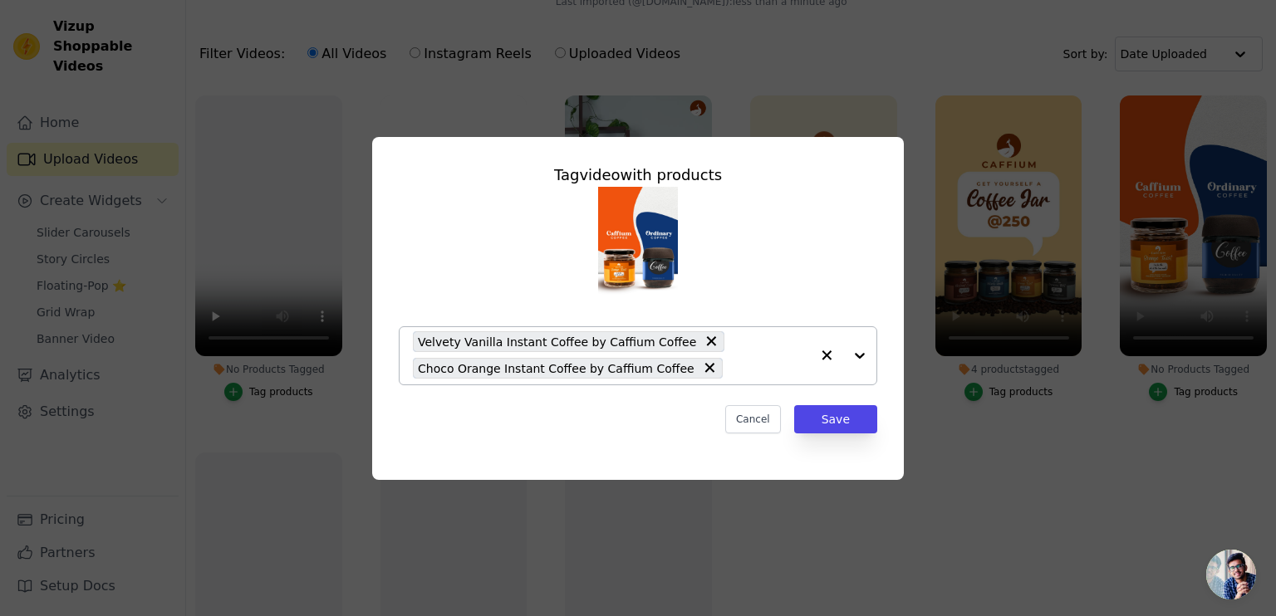
click at [740, 355] on div "Velvety Vanilla Instant Coffee by Caffium Coffee Choco Orange Instant Coffee by…" at bounding box center [611, 355] width 397 height 57
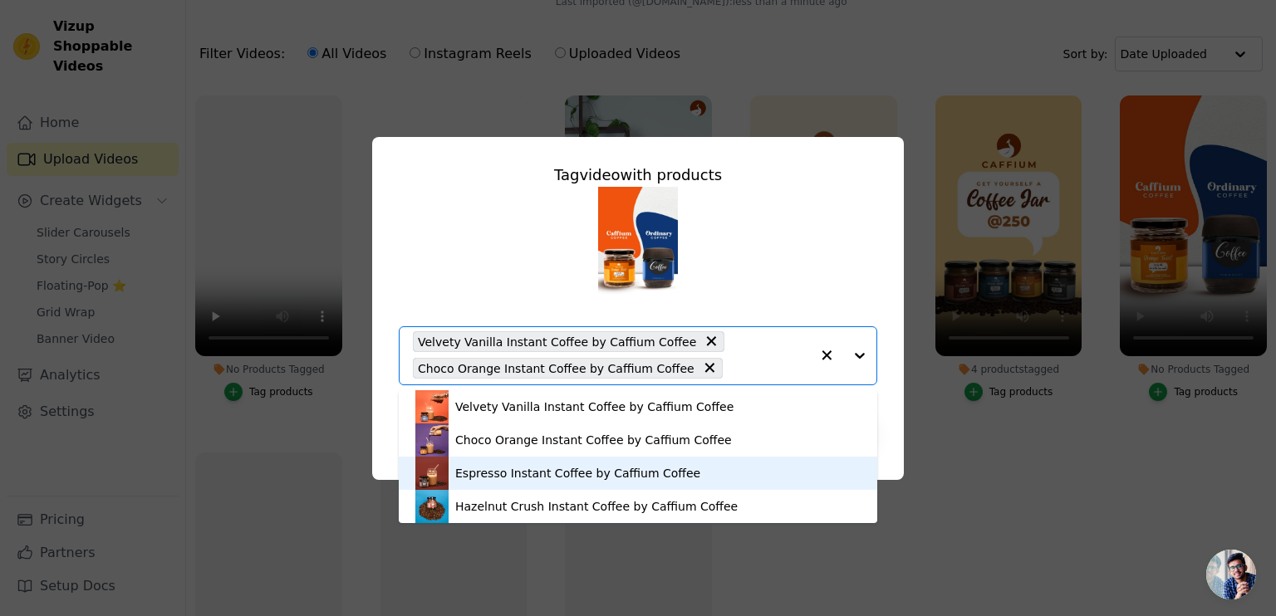
click at [638, 487] on div "Espresso Instant Coffee by Caffium Coffee" at bounding box center [637, 473] width 445 height 33
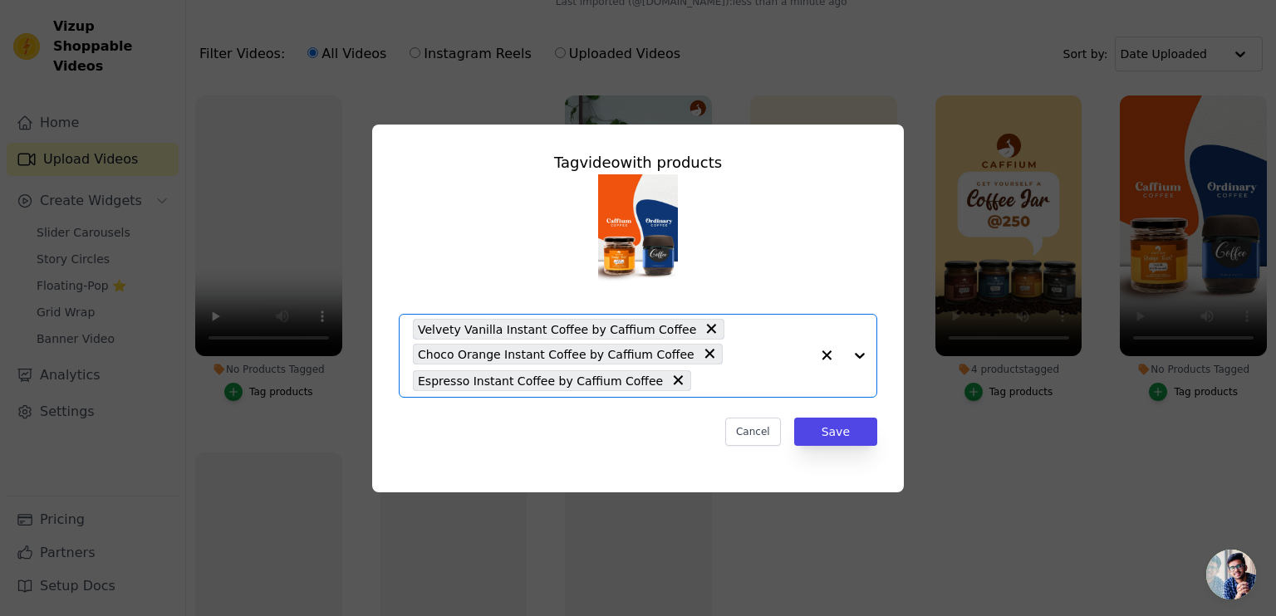
click at [734, 383] on input "No Products Tagged Tag video with products Option Velvety Vanilla Instant Coffe…" at bounding box center [754, 381] width 110 height 16
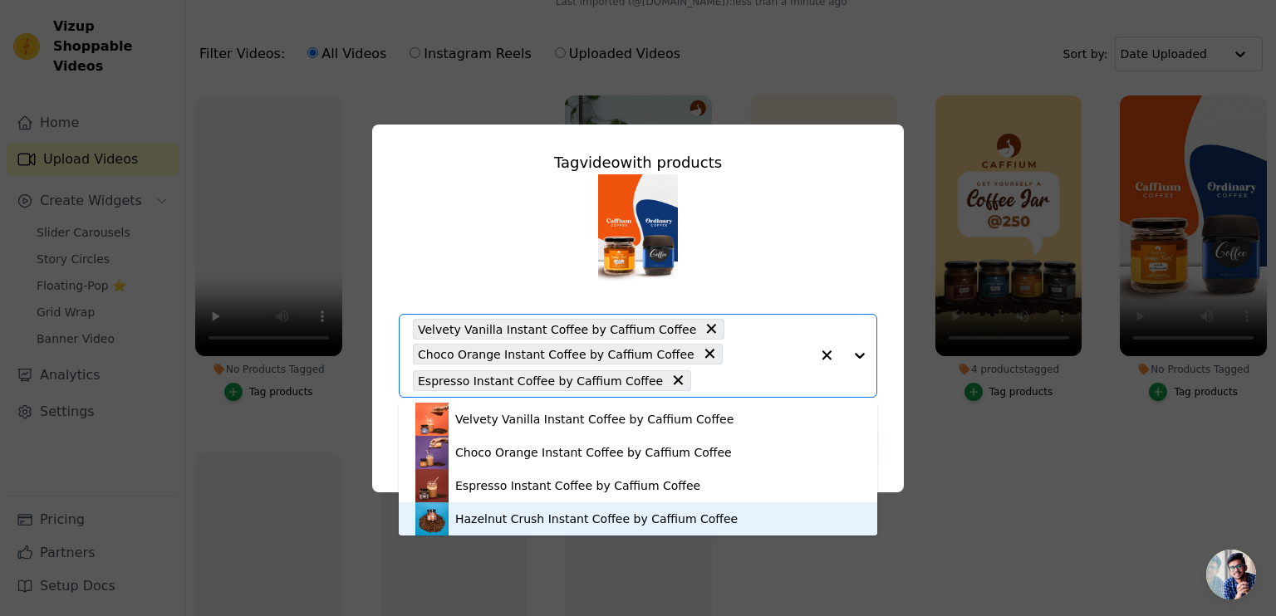
click at [649, 515] on div "Hazelnut Crush Instant Coffee by Caffium Coffee" at bounding box center [596, 519] width 282 height 17
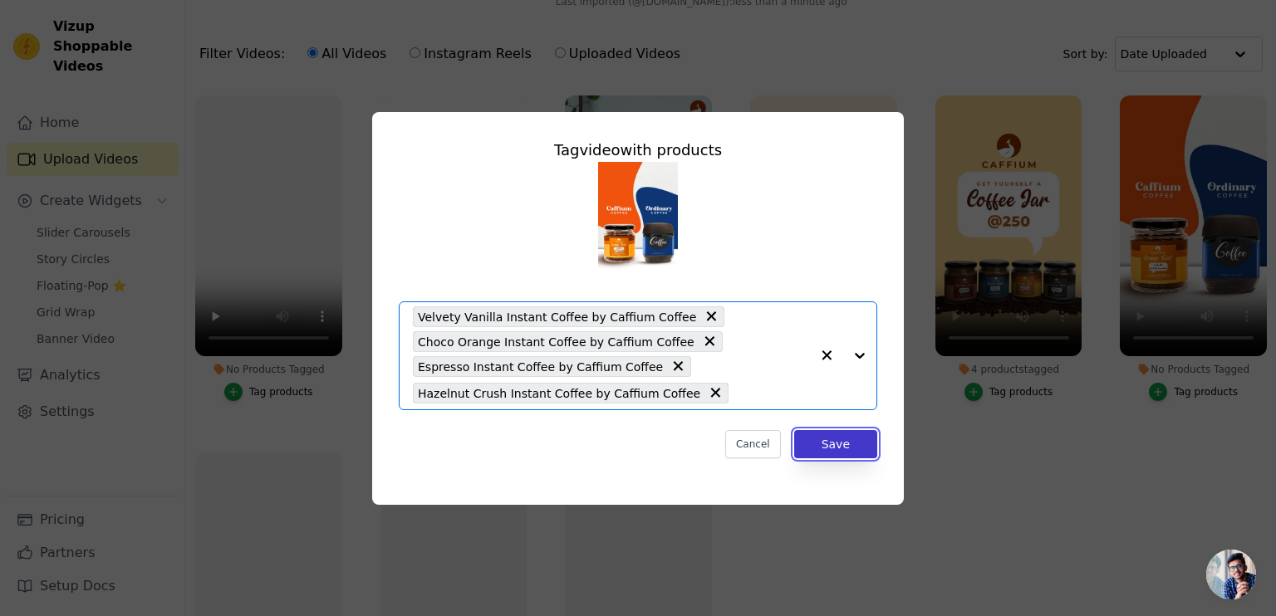
click at [824, 444] on button "Save" at bounding box center [835, 444] width 83 height 28
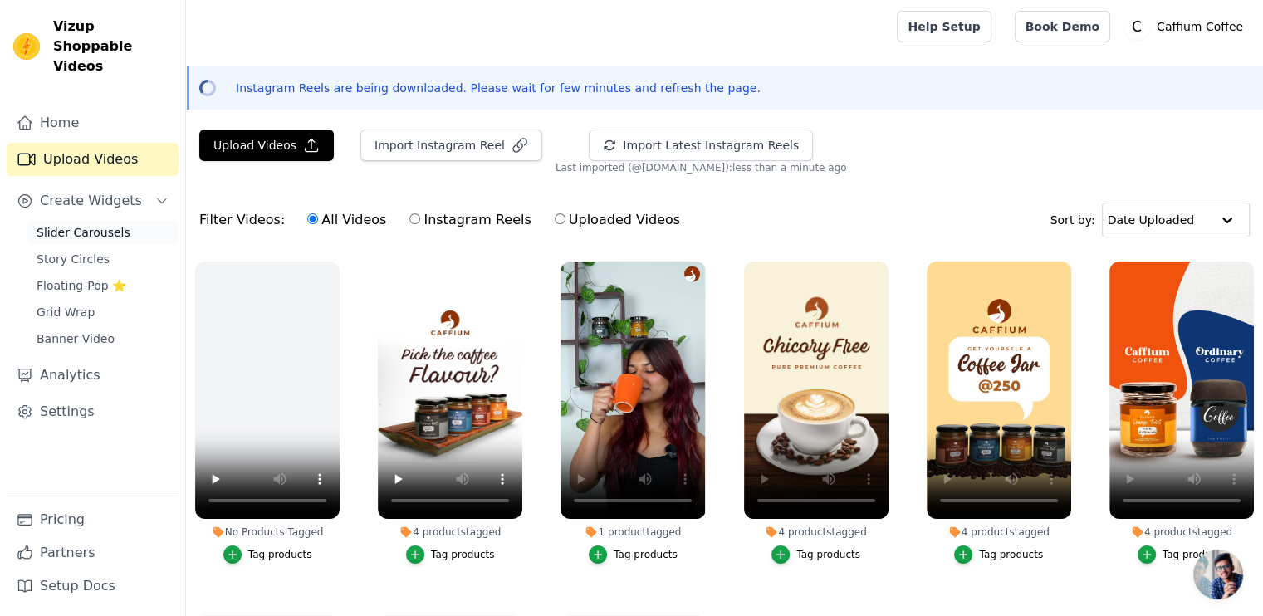
click at [60, 224] on span "Slider Carousels" at bounding box center [84, 232] width 94 height 17
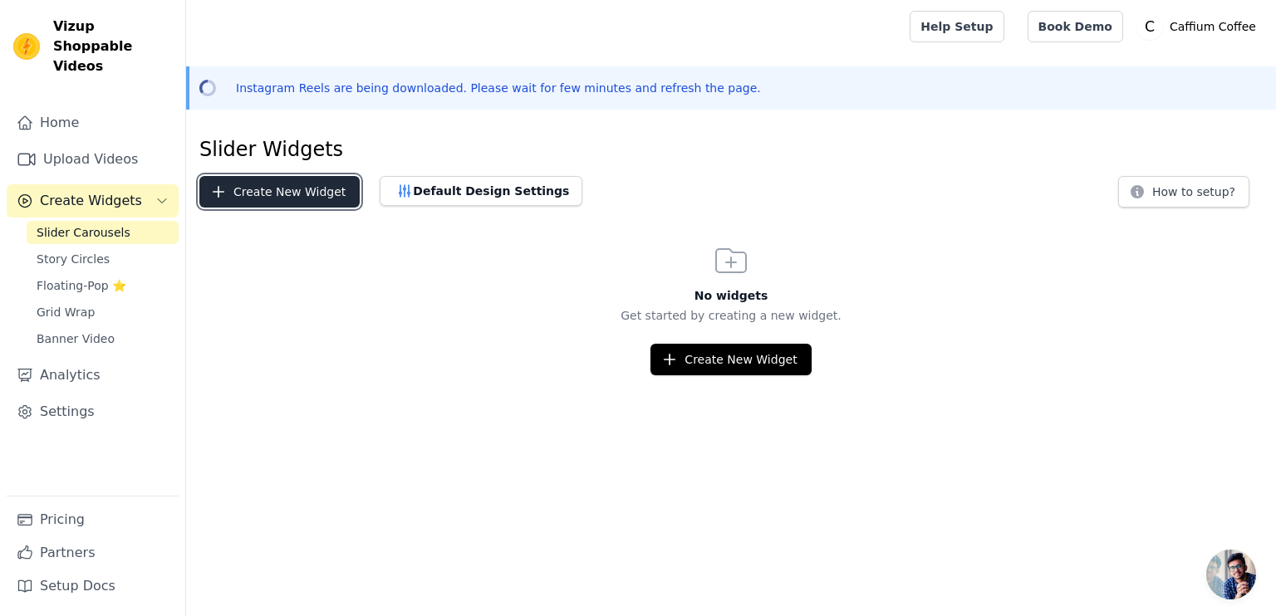
click at [314, 183] on button "Create New Widget" at bounding box center [279, 192] width 160 height 32
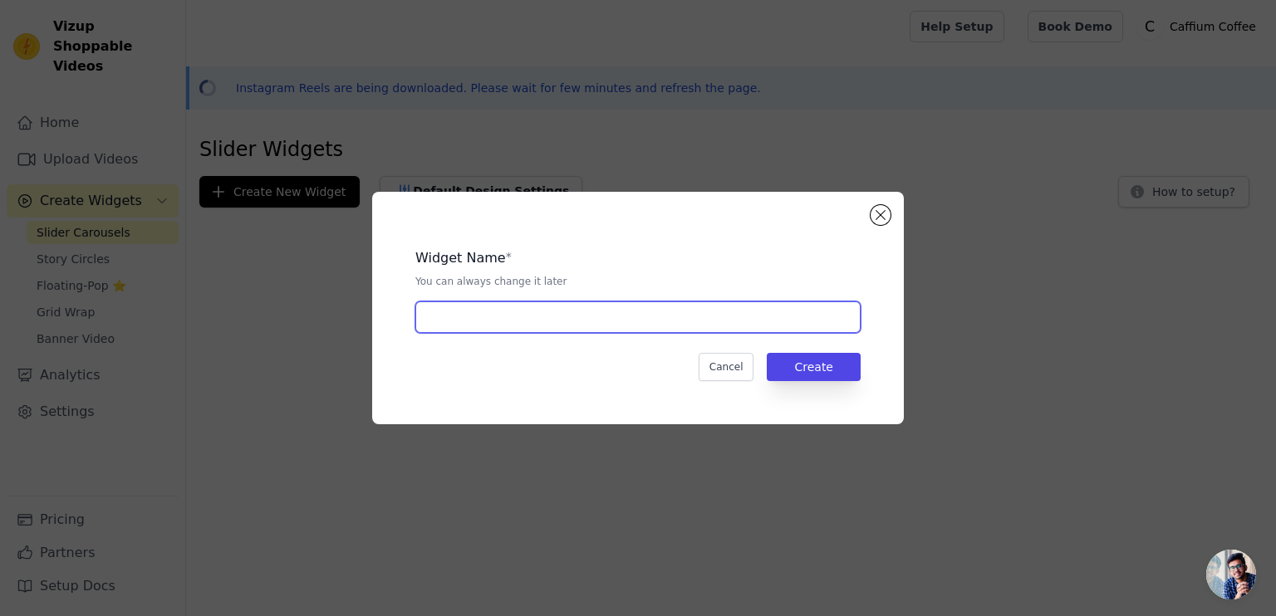
click at [509, 311] on input "text" at bounding box center [637, 317] width 445 height 32
type input "For Home Page"
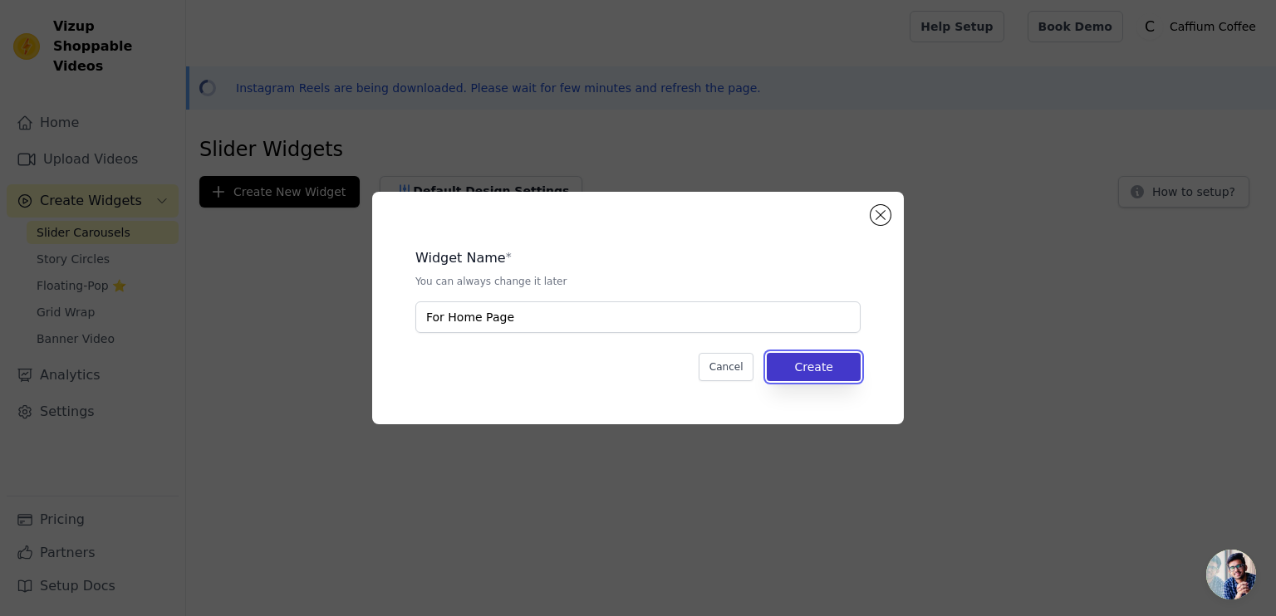
click at [790, 377] on button "Create" at bounding box center [814, 367] width 94 height 28
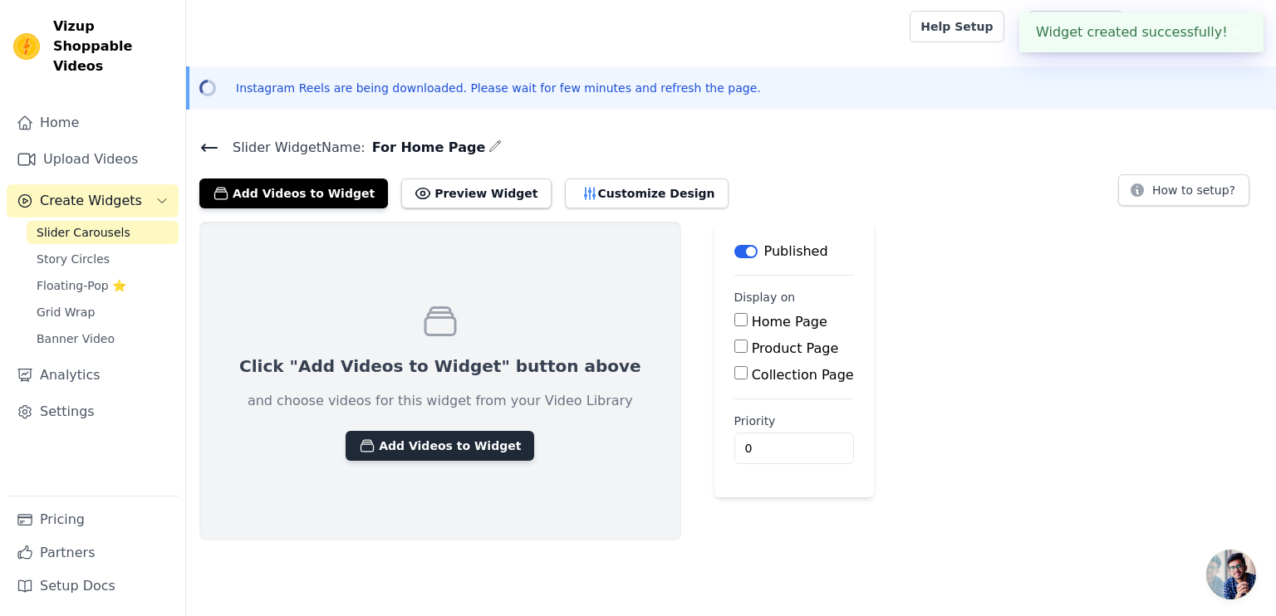
click at [446, 436] on button "Add Videos to Widget" at bounding box center [439, 446] width 189 height 30
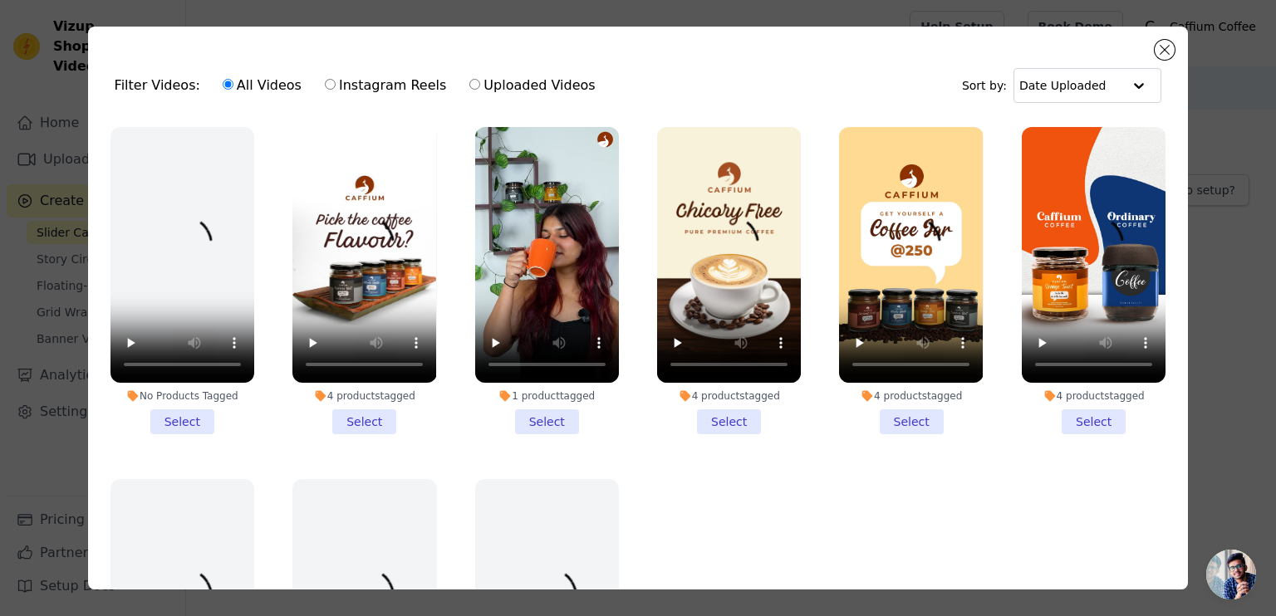
click at [375, 420] on li "4 products tagged Select" at bounding box center [364, 280] width 144 height 307
click at [0, 0] on input "4 products tagged Select" at bounding box center [0, 0] width 0 height 0
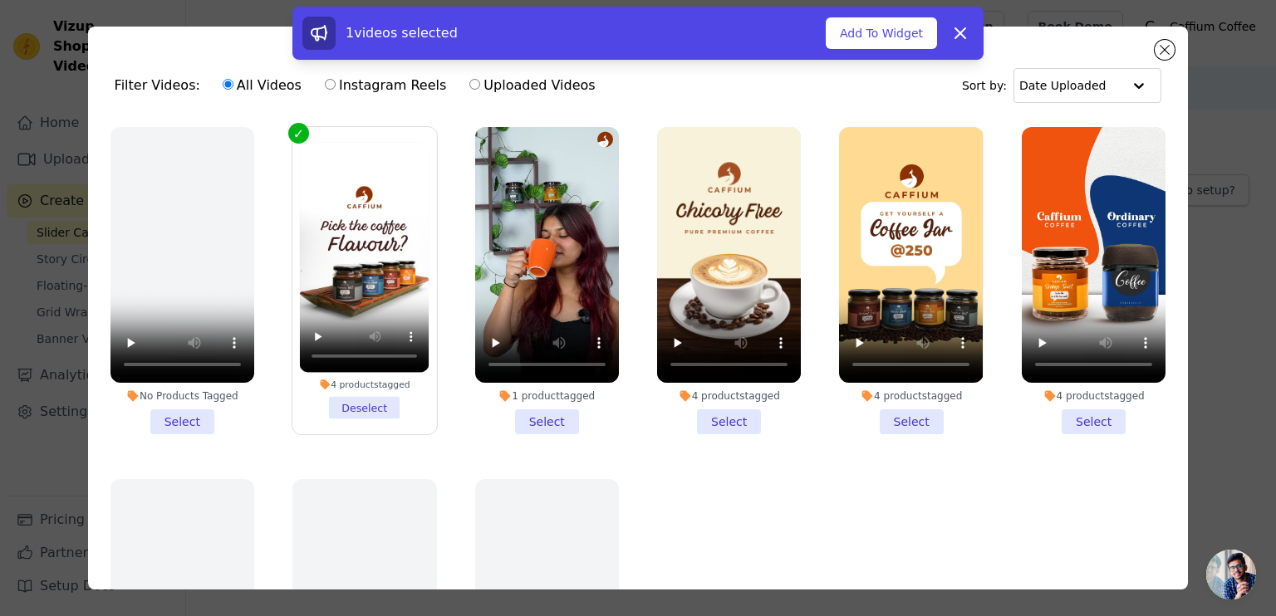
click at [522, 409] on li "1 product tagged Select" at bounding box center [547, 280] width 144 height 307
click at [0, 0] on input "1 product tagged Select" at bounding box center [0, 0] width 0 height 0
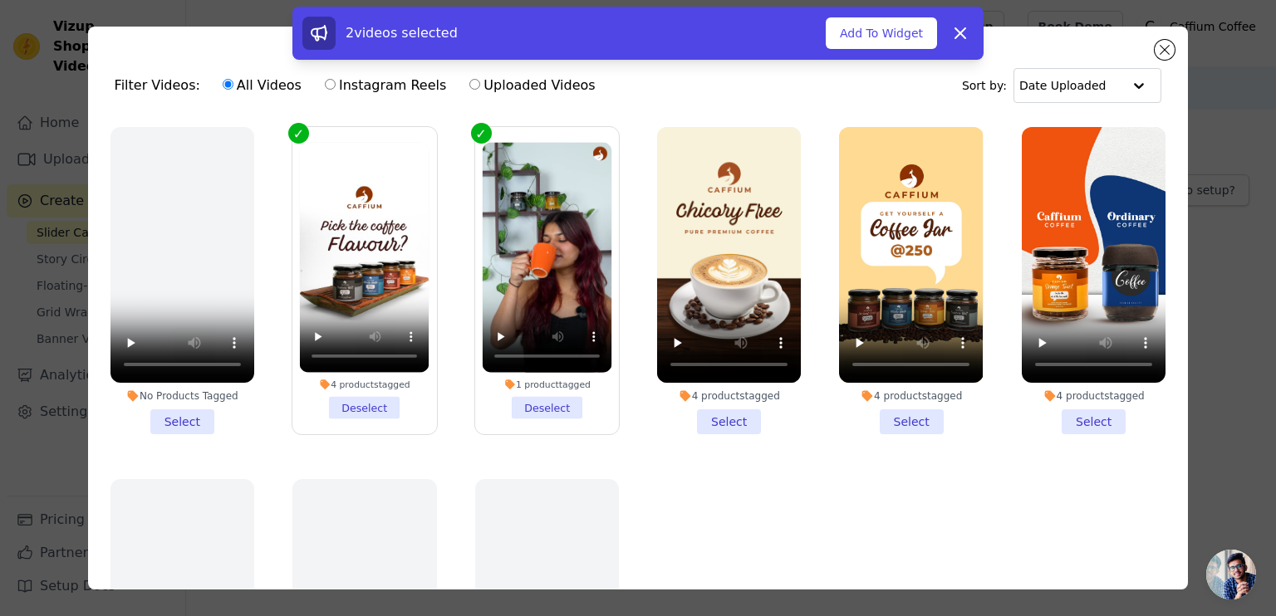
click at [699, 421] on li "4 products tagged Select" at bounding box center [729, 280] width 144 height 307
click at [0, 0] on input "4 products tagged Select" at bounding box center [0, 0] width 0 height 0
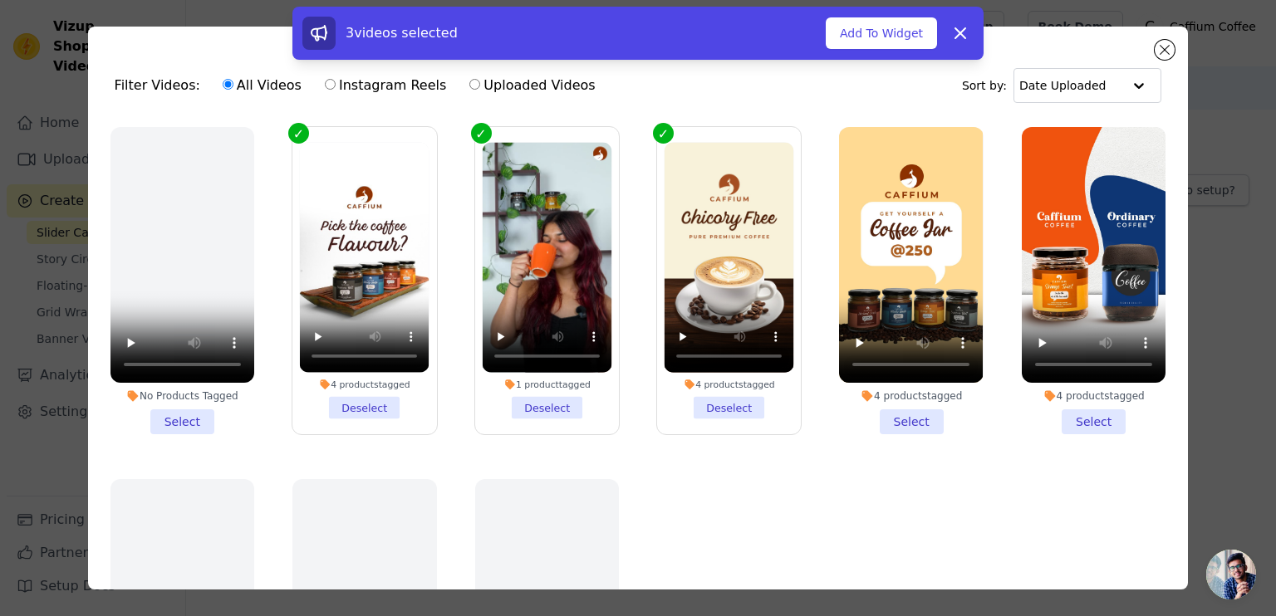
click at [902, 419] on li "4 products tagged Select" at bounding box center [911, 280] width 144 height 307
click at [0, 0] on input "4 products tagged Select" at bounding box center [0, 0] width 0 height 0
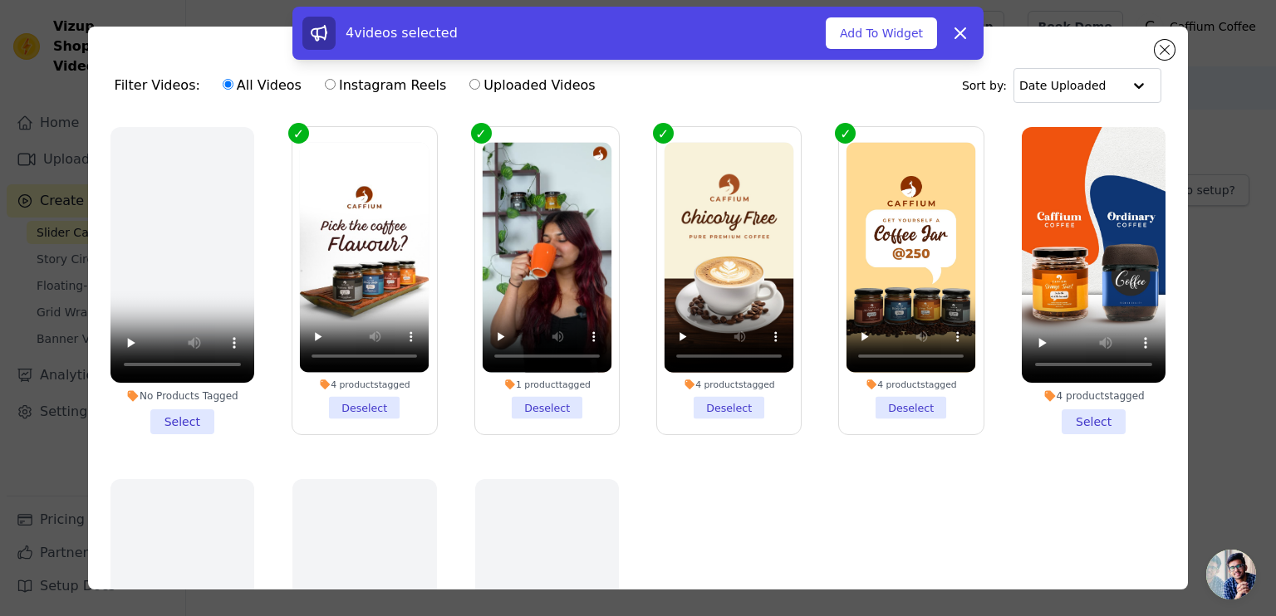
click at [1076, 411] on li "4 products tagged Select" at bounding box center [1094, 280] width 144 height 307
click at [0, 0] on input "4 products tagged Select" at bounding box center [0, 0] width 0 height 0
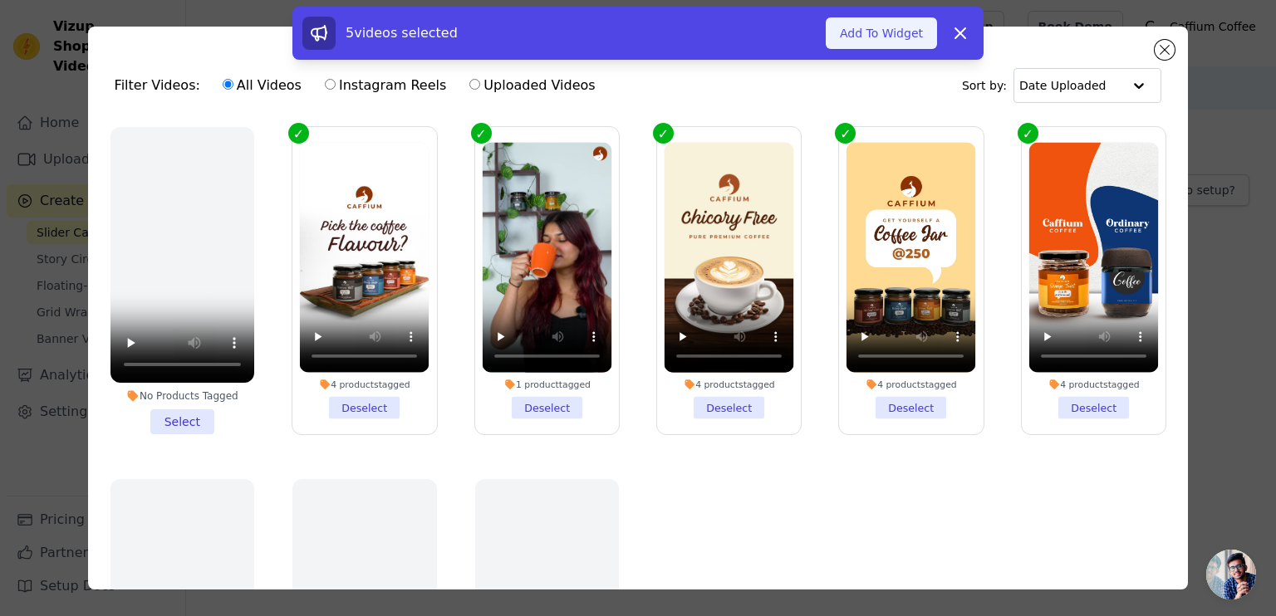
click at [868, 29] on button "Add To Widget" at bounding box center [881, 33] width 111 height 32
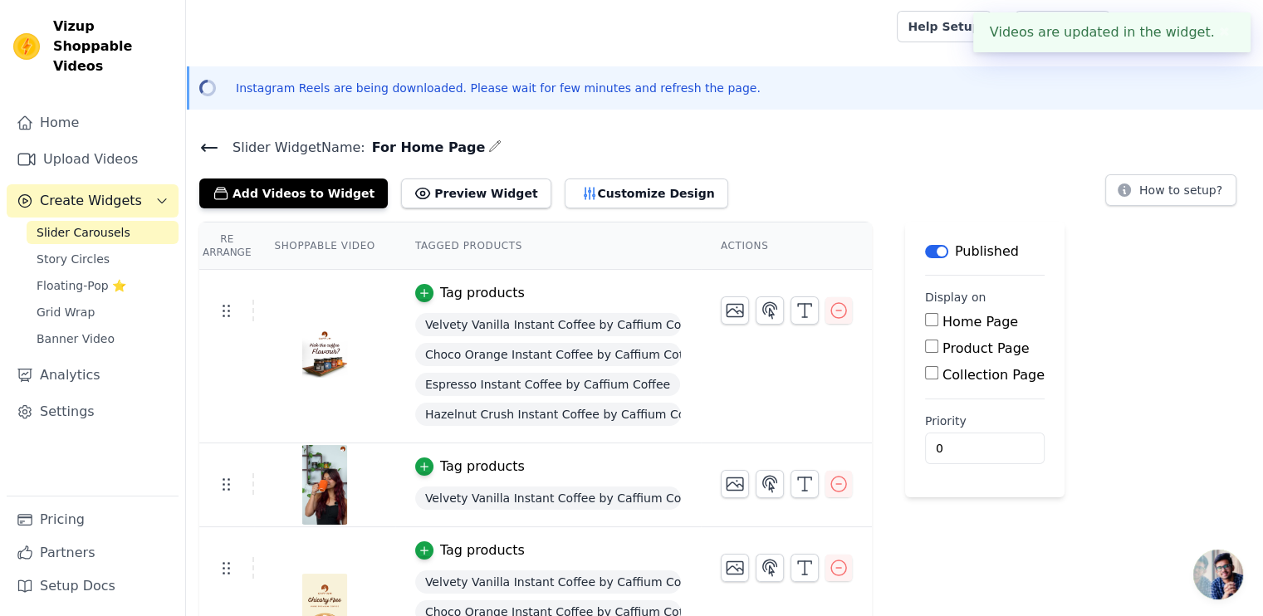
click at [925, 315] on input "Home Page" at bounding box center [931, 319] width 13 height 13
checkbox input "true"
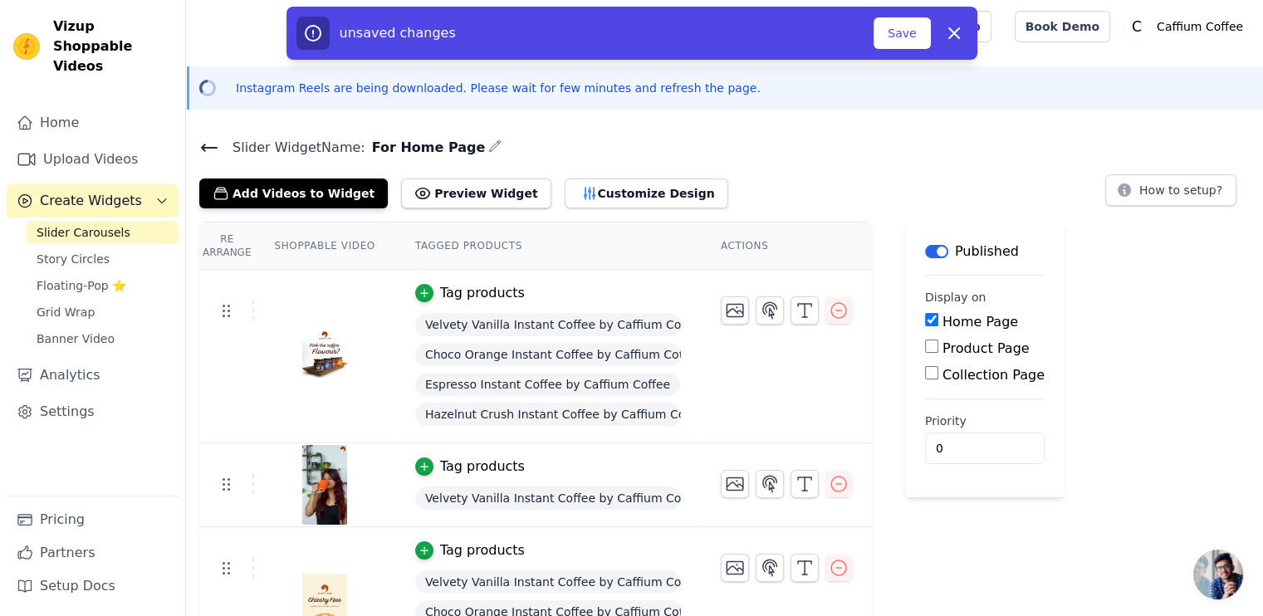
click at [925, 345] on input "Product Page" at bounding box center [931, 346] width 13 height 13
checkbox input "true"
click at [621, 189] on button "Customize Design" at bounding box center [647, 194] width 164 height 30
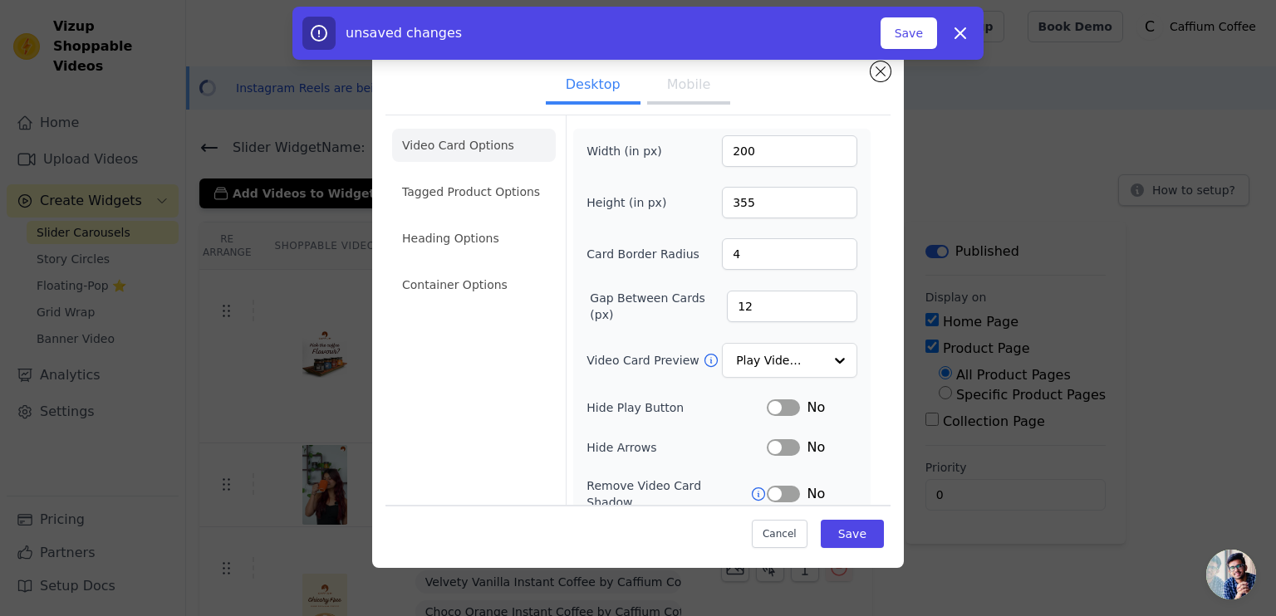
click at [669, 87] on button "Mobile" at bounding box center [688, 86] width 83 height 37
click at [600, 87] on button "Desktop" at bounding box center [593, 86] width 95 height 37
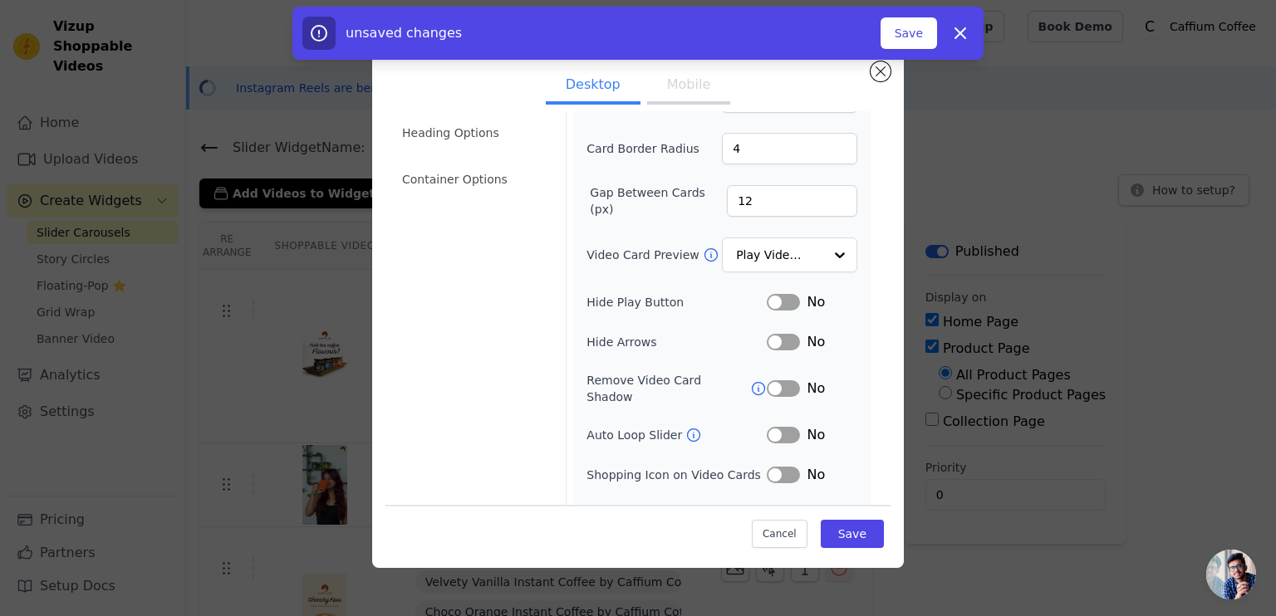
scroll to position [121, 0]
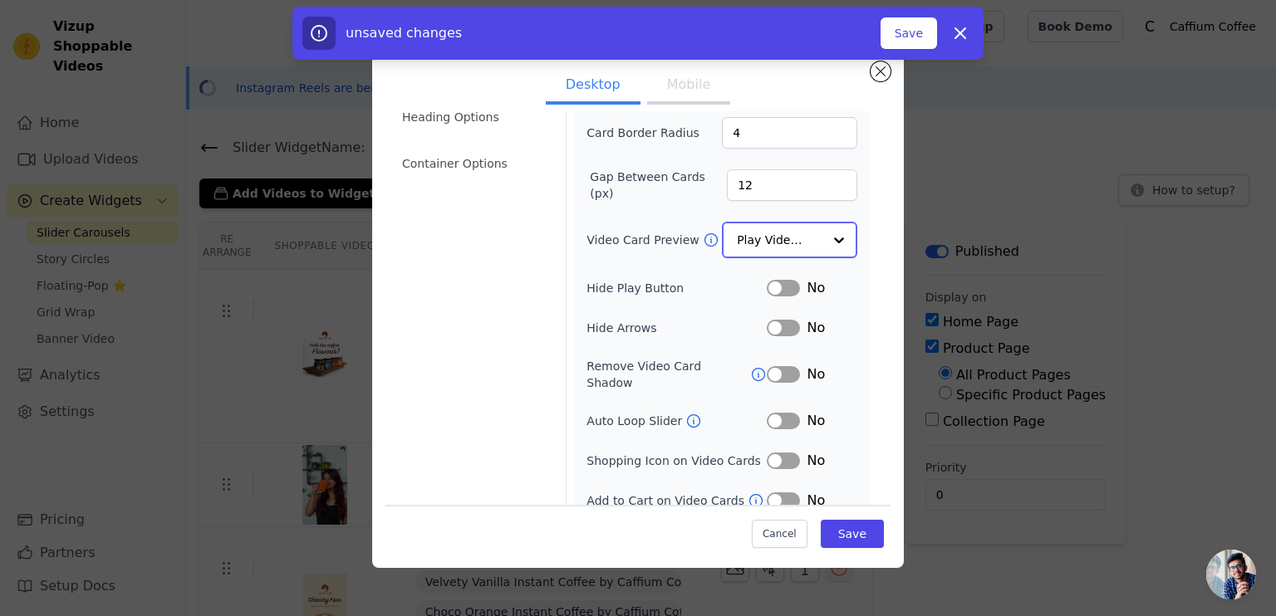
click at [810, 228] on div "Play Video In Loop" at bounding box center [789, 240] width 135 height 37
click at [822, 228] on div at bounding box center [838, 239] width 33 height 33
click at [485, 331] on div "Video Card Options Tagged Product Options Heading Options Container Options" at bounding box center [474, 258] width 164 height 528
click at [458, 179] on li "Container Options" at bounding box center [474, 163] width 164 height 33
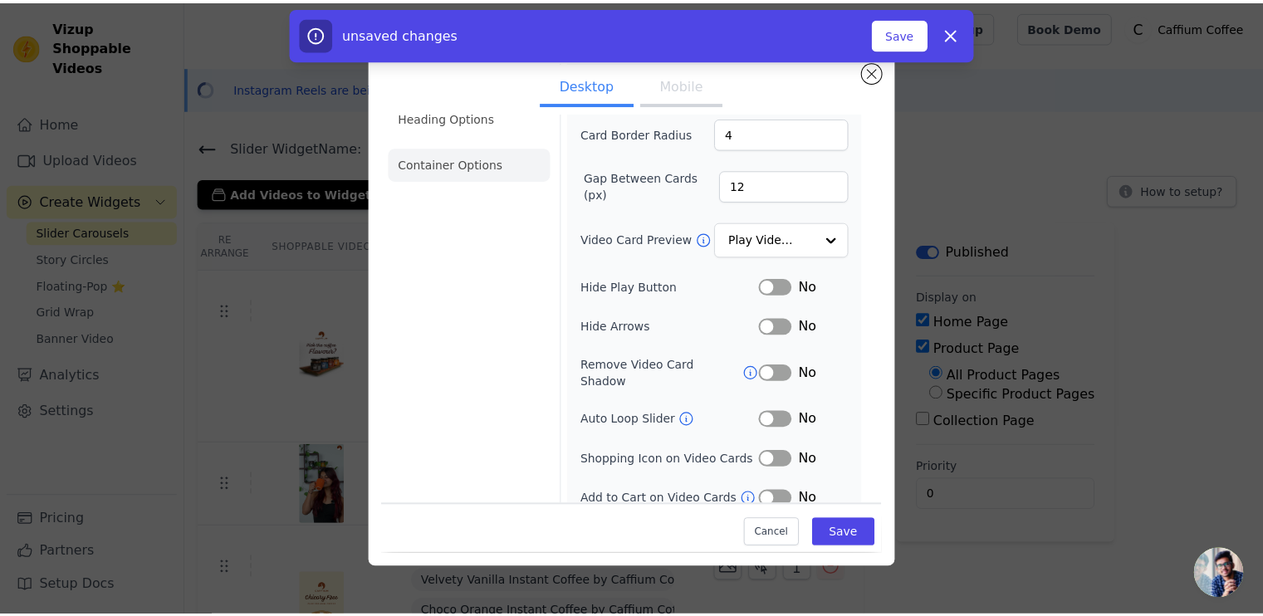
scroll to position [0, 0]
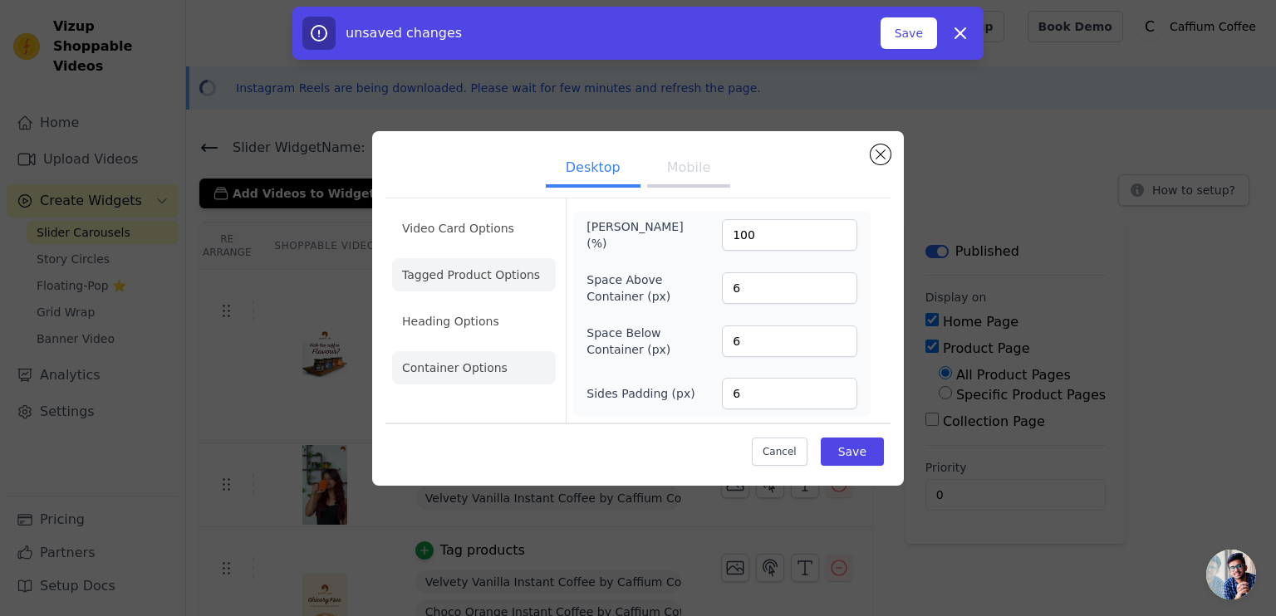
click at [472, 282] on li "Tagged Product Options" at bounding box center [474, 274] width 164 height 33
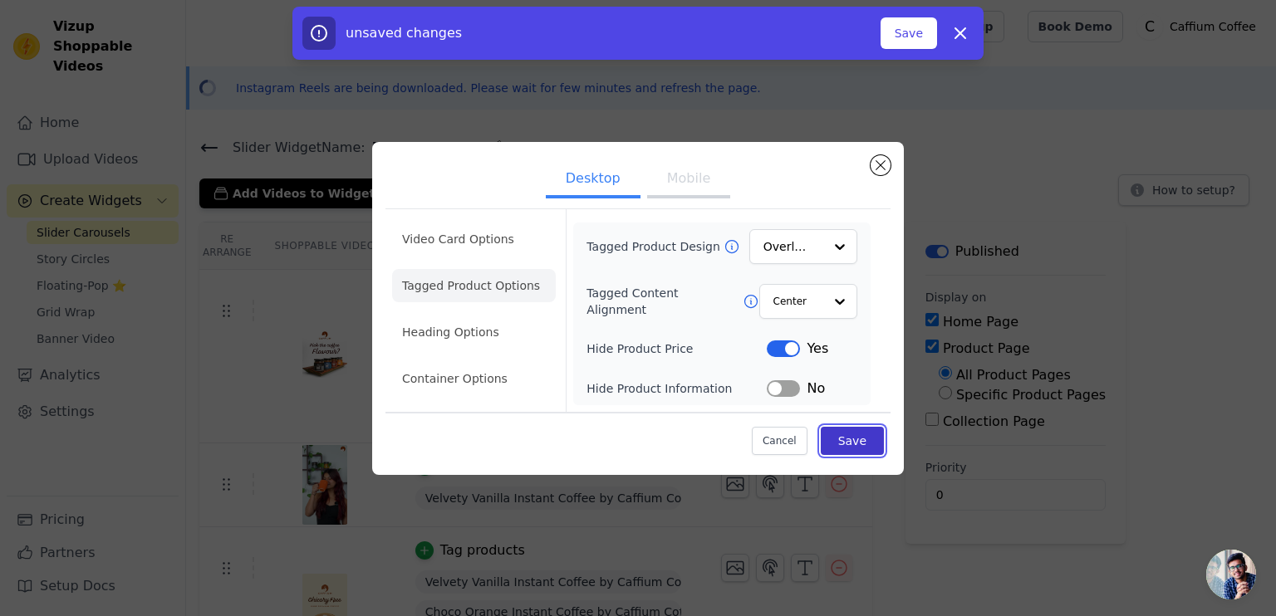
click at [862, 433] on button "Save" at bounding box center [852, 441] width 63 height 28
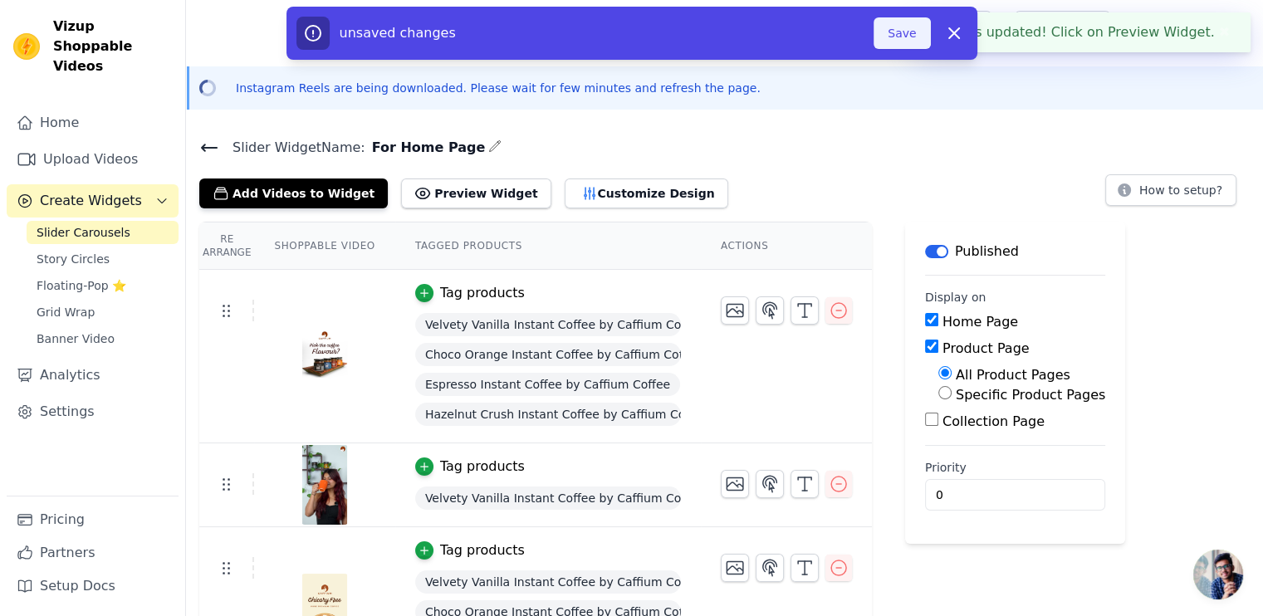
click at [903, 37] on button "Save" at bounding box center [902, 33] width 56 height 32
